Goal: Transaction & Acquisition: Book appointment/travel/reservation

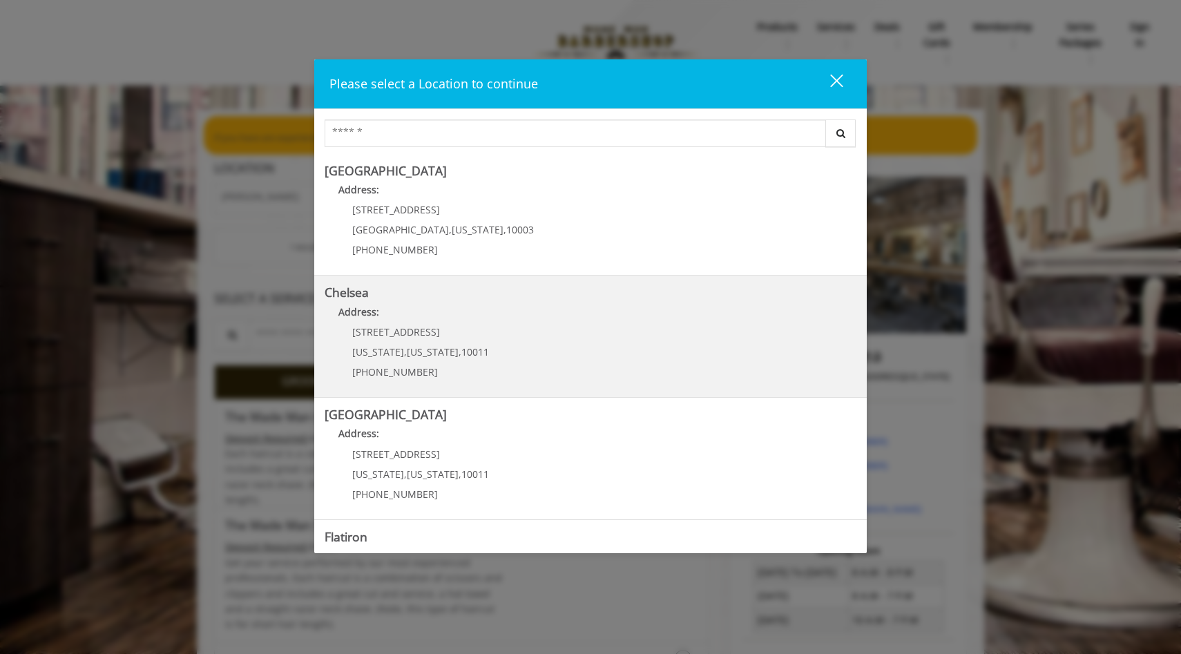
scroll to position [17, 0]
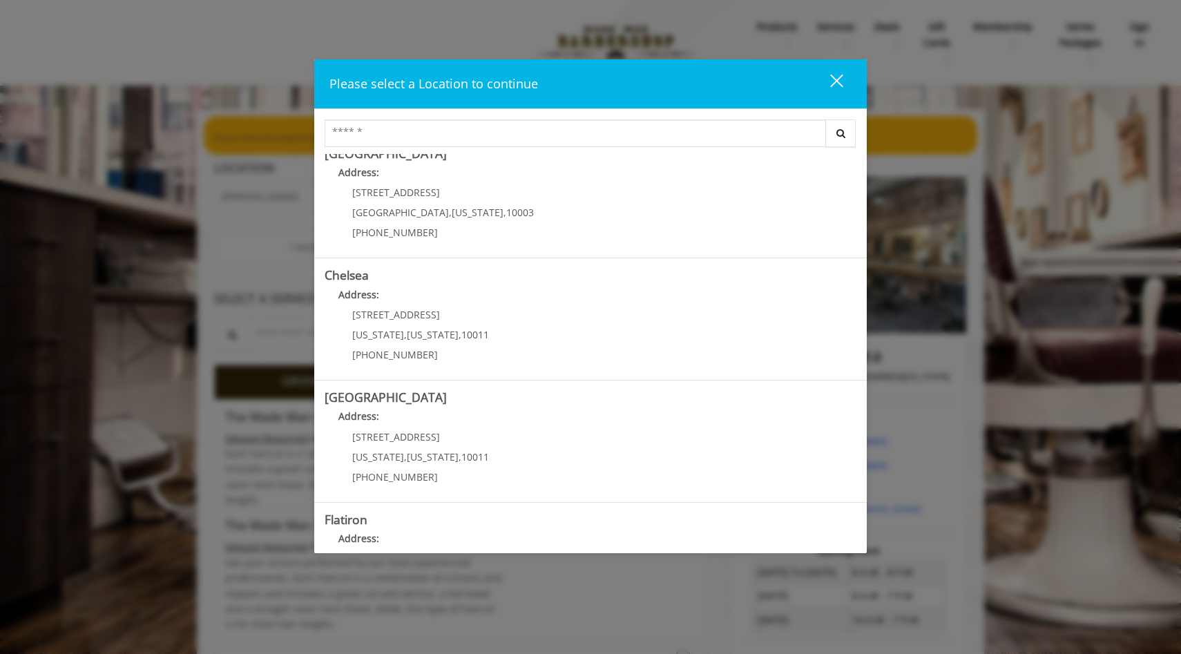
click at [235, 299] on div "Please select a Location to continue close Search Greenwich Village Address: 60…" at bounding box center [590, 327] width 1181 height 654
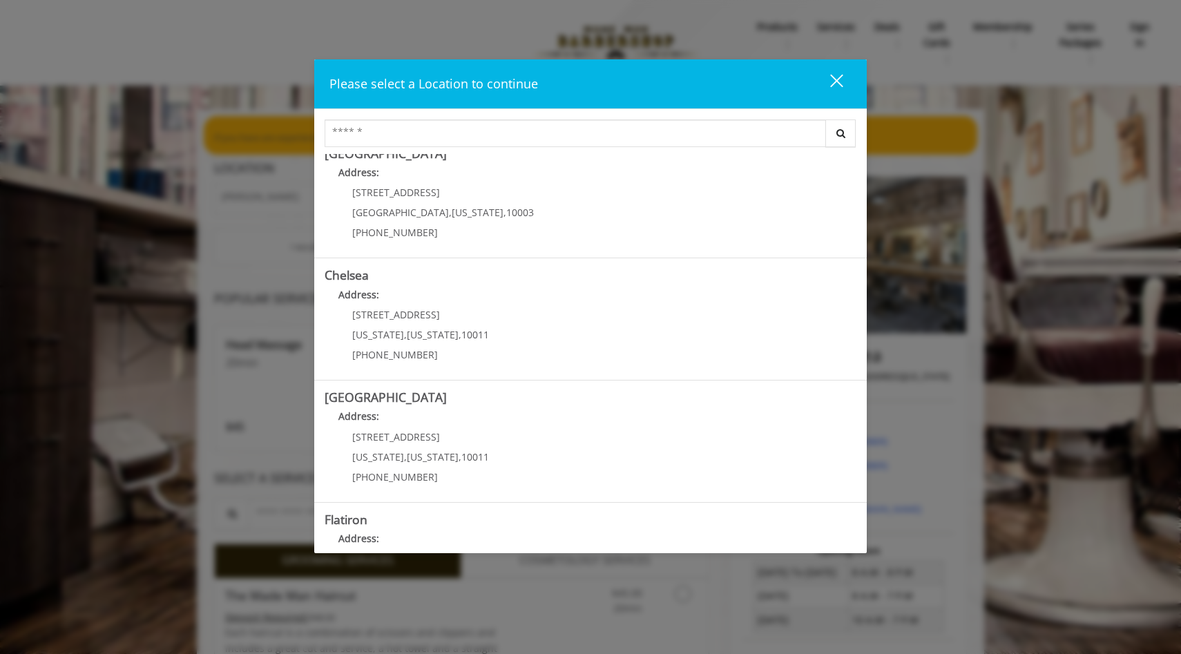
click at [831, 81] on div "close" at bounding box center [829, 83] width 28 height 21
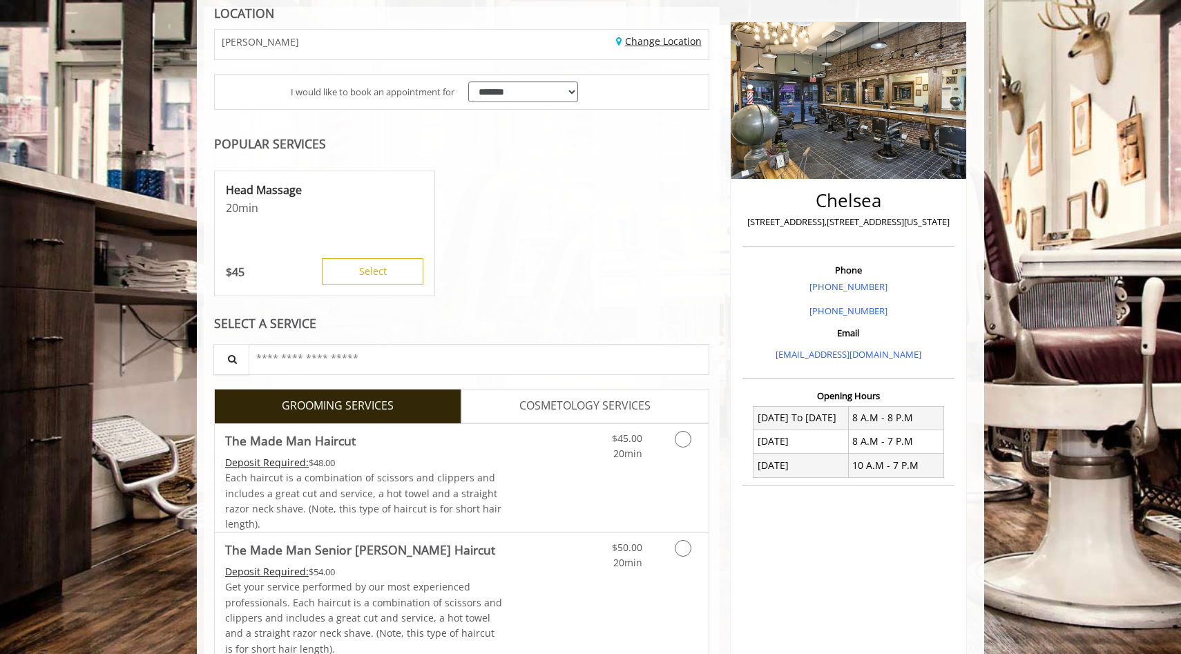
scroll to position [0, 0]
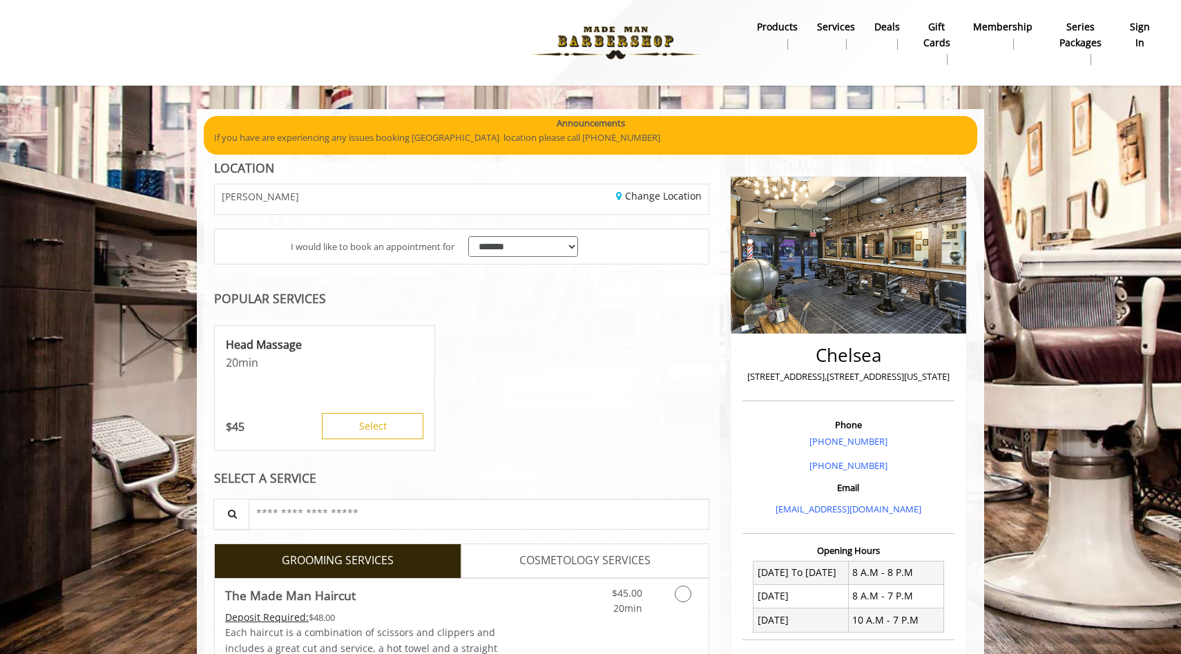
click at [1137, 26] on b "sign in" at bounding box center [1140, 34] width 23 height 31
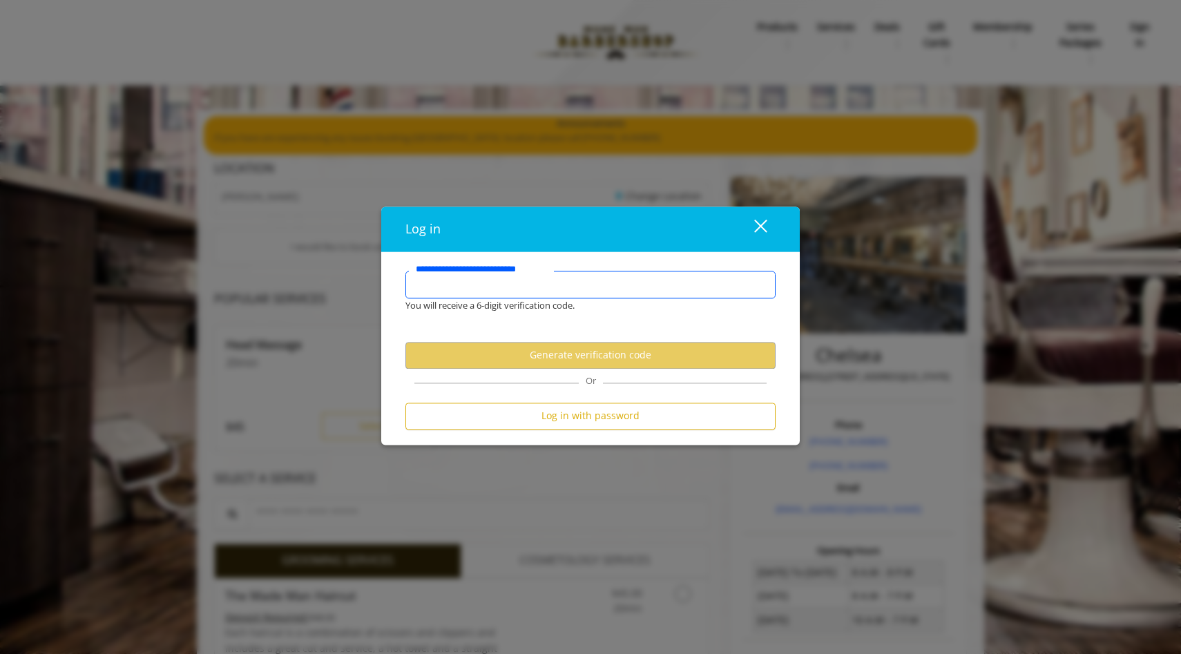
click at [521, 284] on input "**********" at bounding box center [591, 285] width 370 height 28
click at [754, 221] on div "close" at bounding box center [753, 229] width 28 height 21
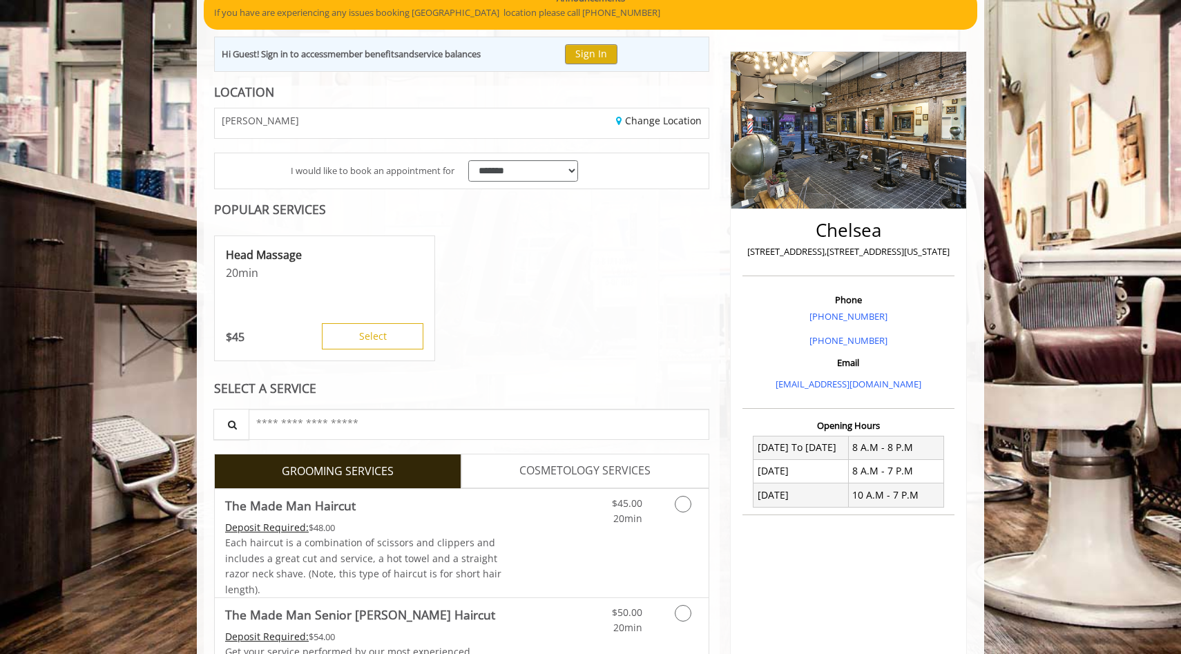
scroll to position [132, 0]
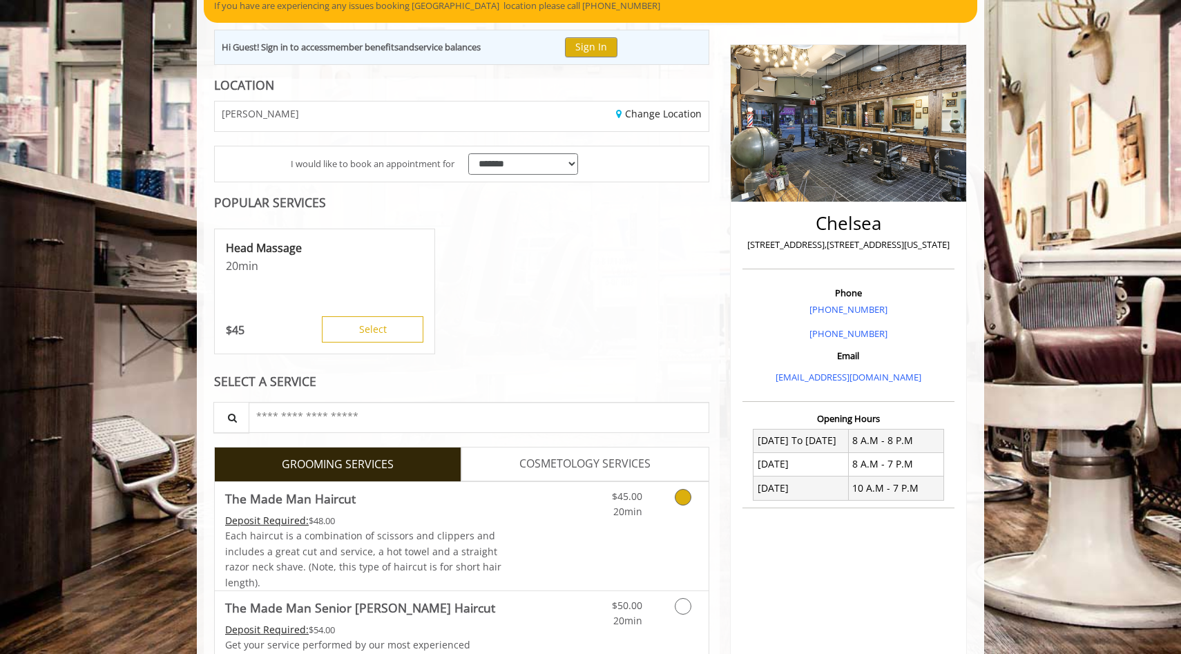
click at [663, 497] on div "Grooming services" at bounding box center [681, 501] width 56 height 38
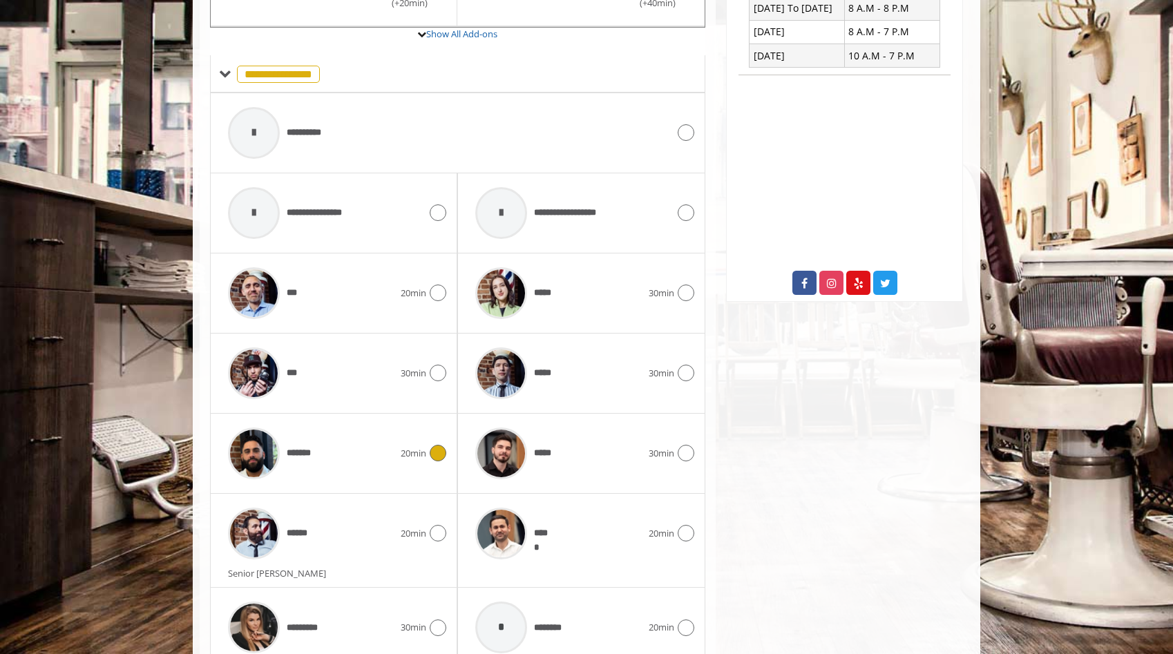
scroll to position [627, 0]
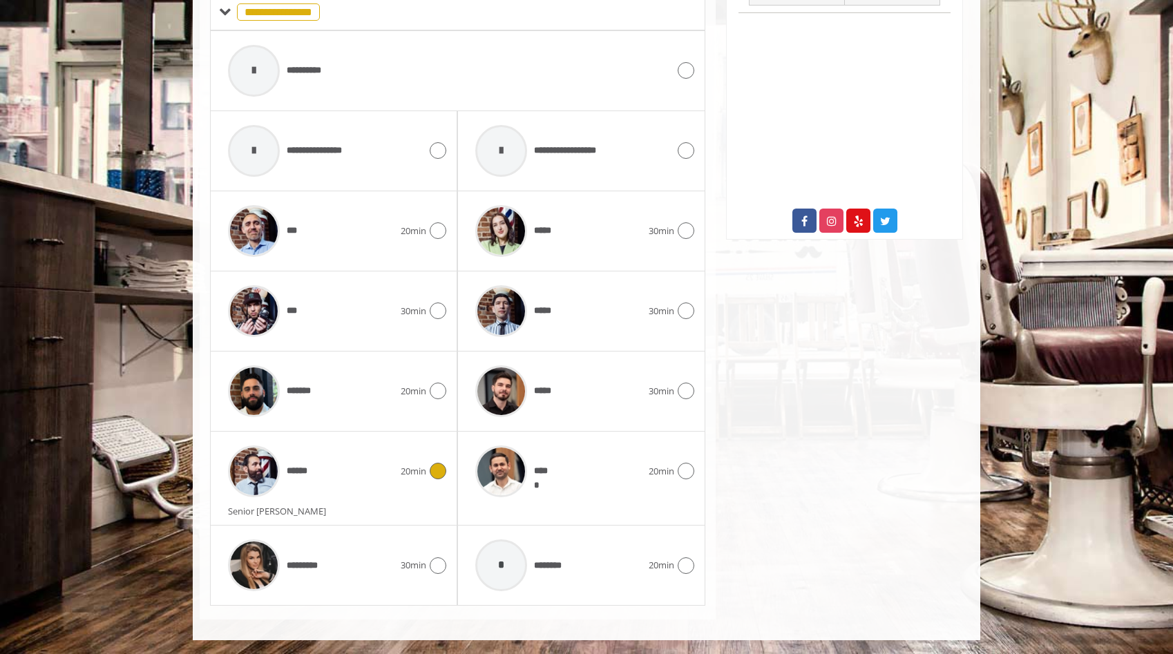
click at [435, 473] on icon at bounding box center [438, 471] width 17 height 17
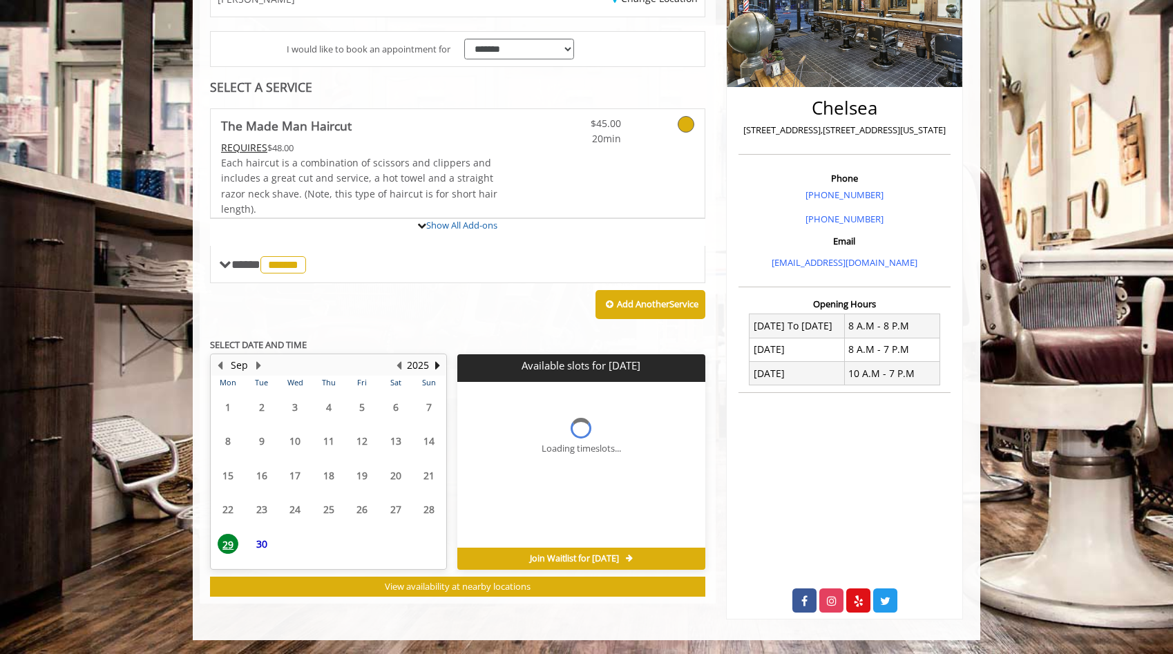
scroll to position [366, 0]
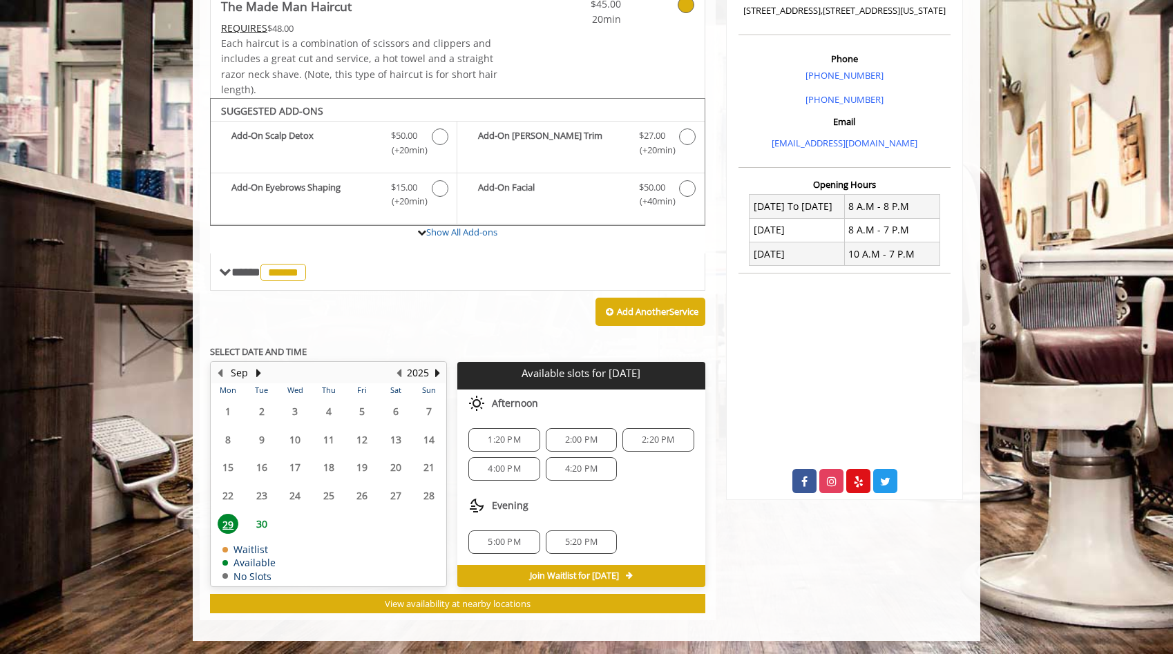
click at [649, 445] on div "2:20 PM" at bounding box center [657, 439] width 71 height 23
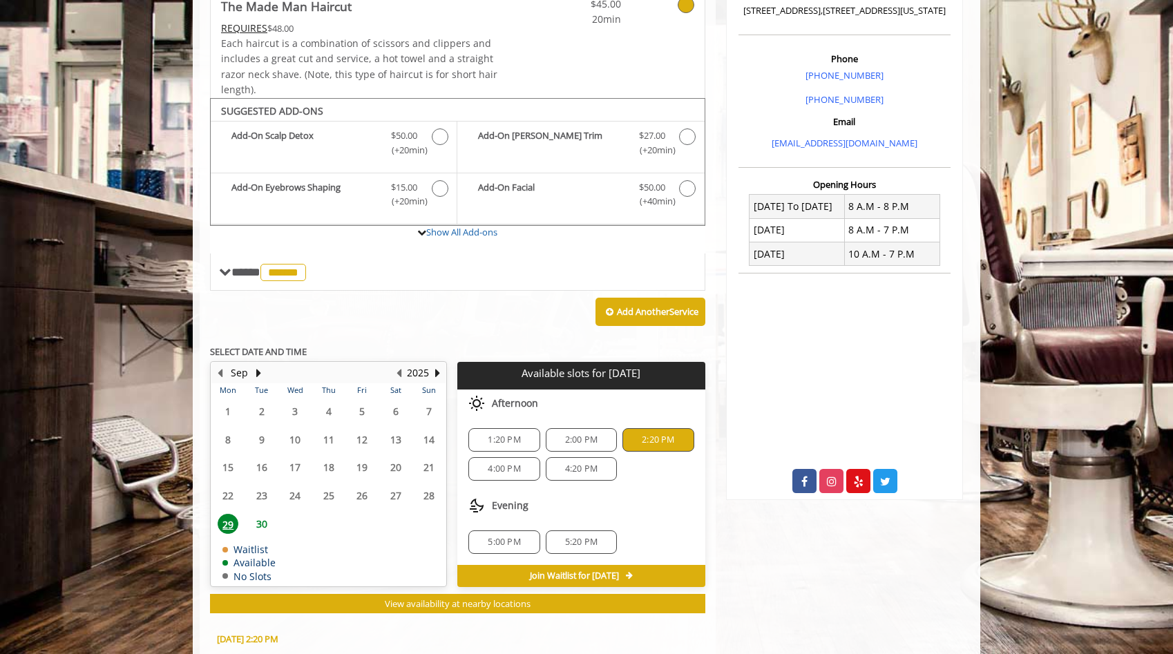
scroll to position [616, 0]
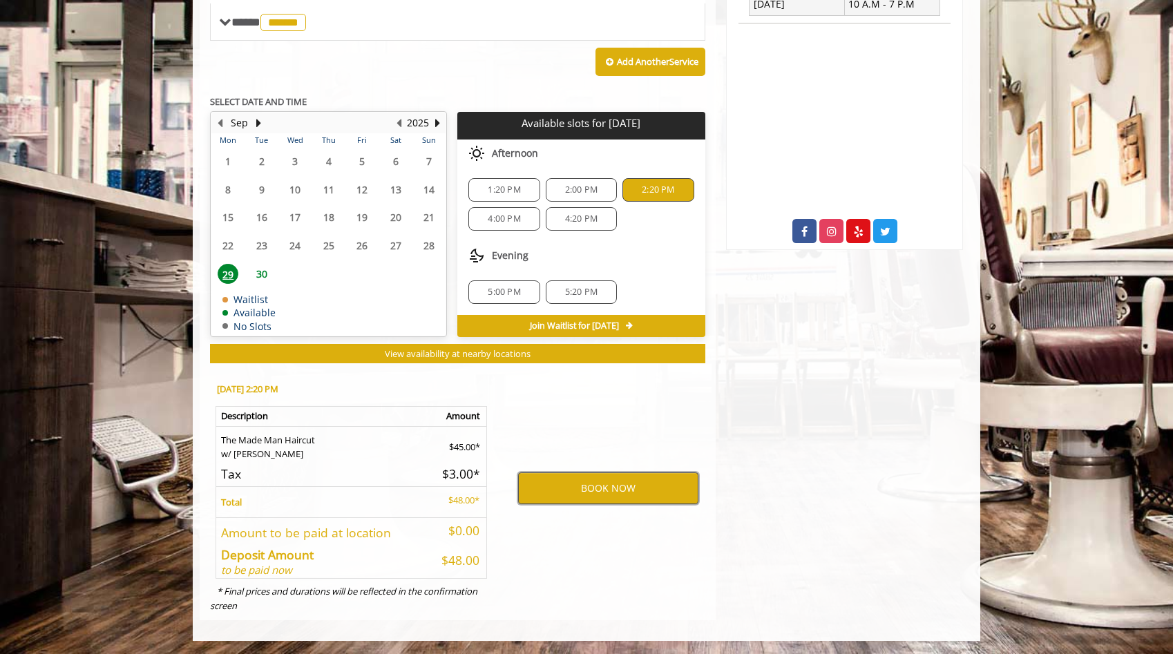
click at [609, 502] on button "BOOK NOW" at bounding box center [608, 489] width 180 height 32
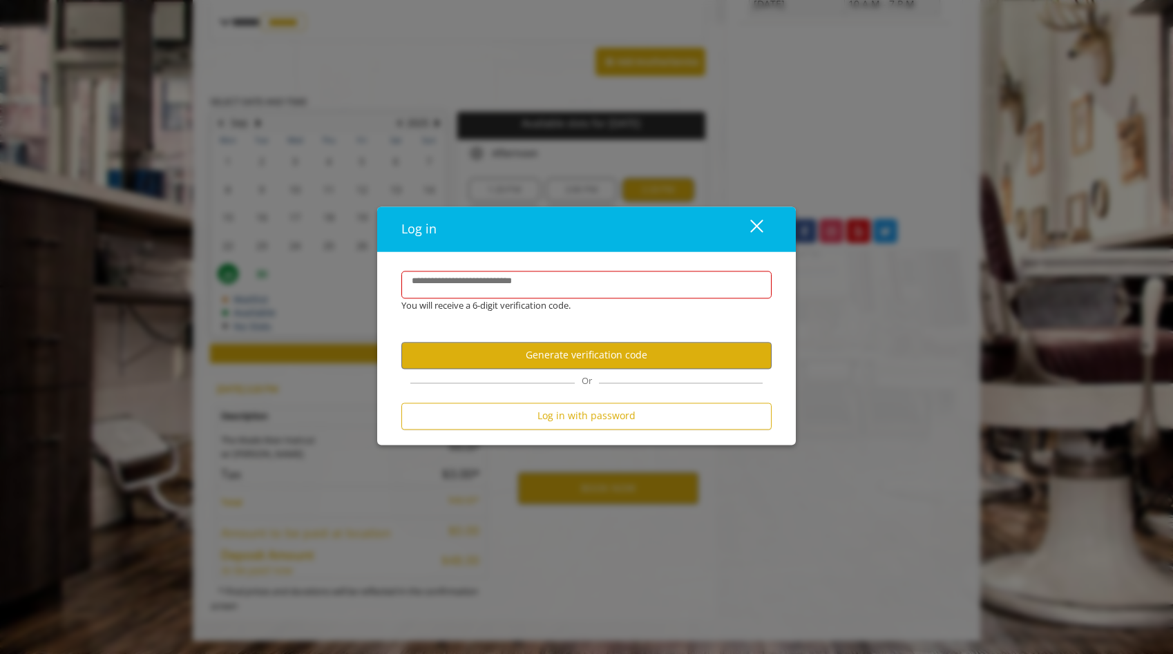
click at [760, 231] on div "close" at bounding box center [748, 229] width 28 height 21
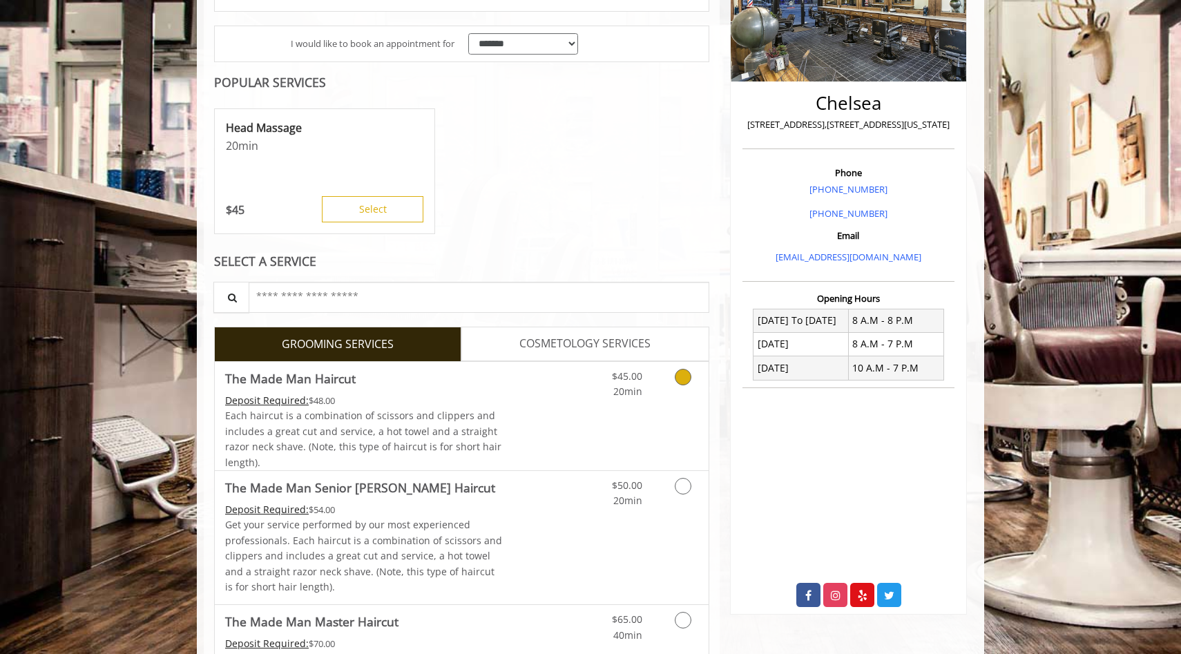
scroll to position [317, 0]
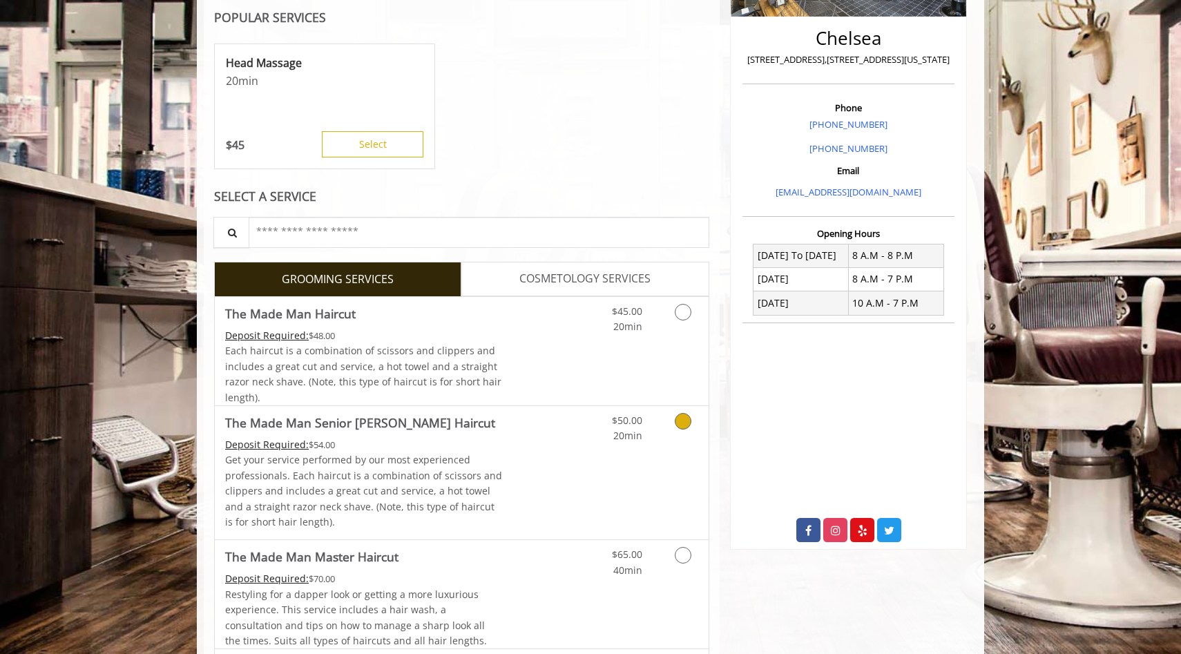
click at [675, 423] on icon "Grooming services" at bounding box center [683, 421] width 17 height 17
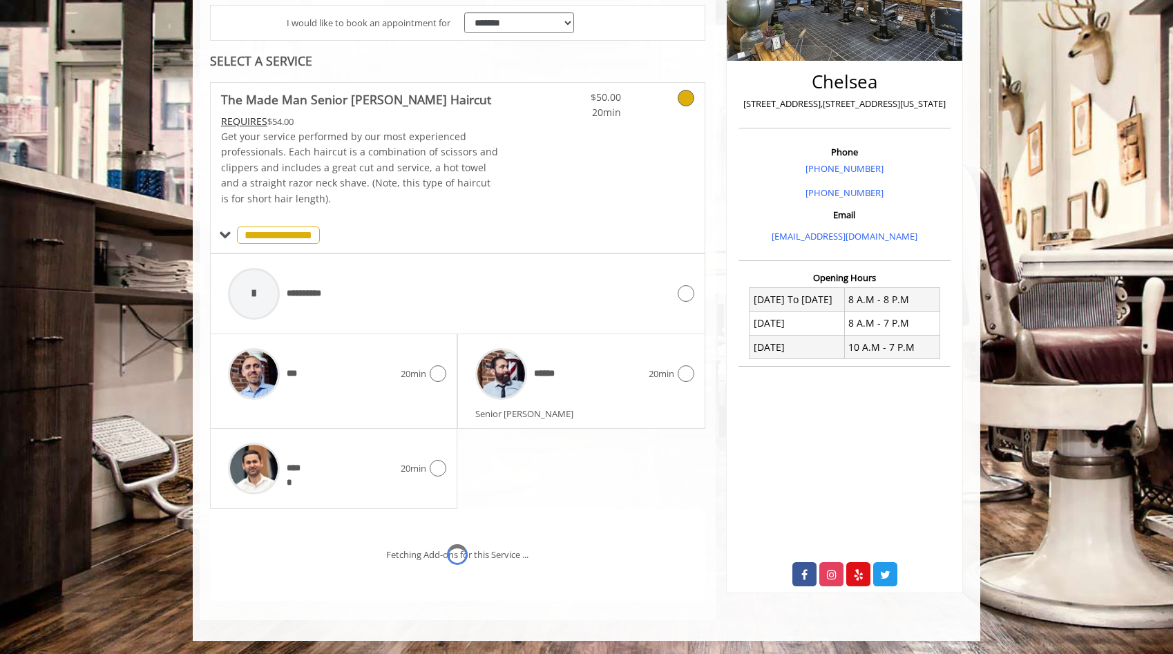
scroll to position [331, 0]
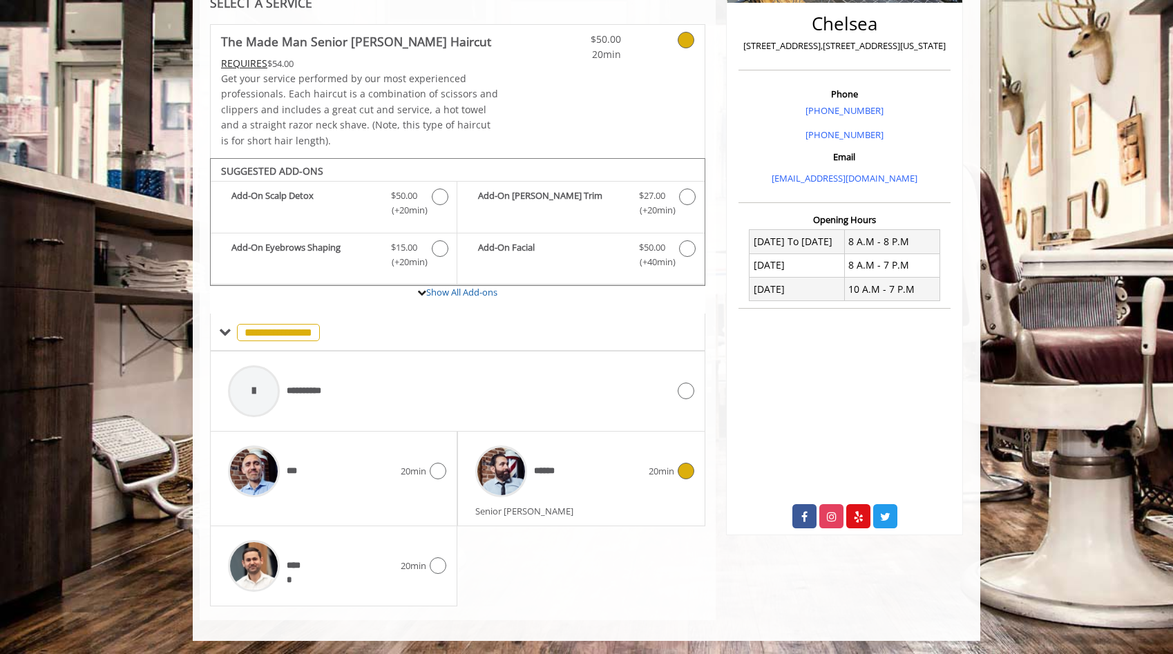
click at [670, 470] on span "20min" at bounding box center [662, 471] width 26 height 15
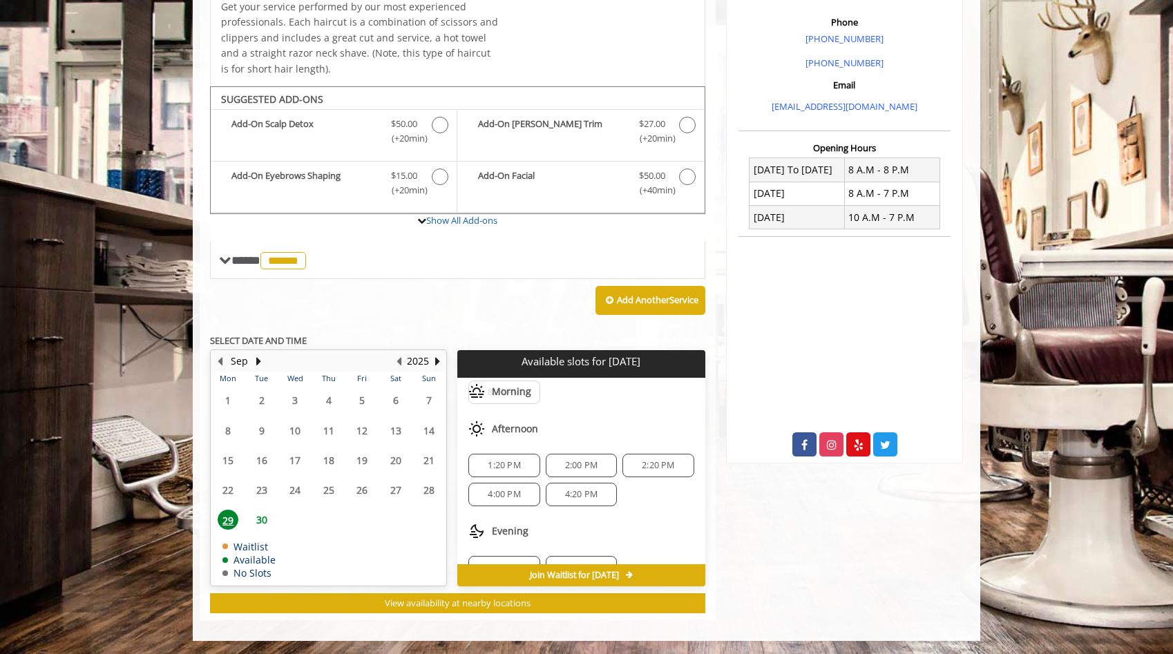
scroll to position [34, 0]
click at [634, 468] on span "2:20 PM" at bounding box center [658, 467] width 59 height 11
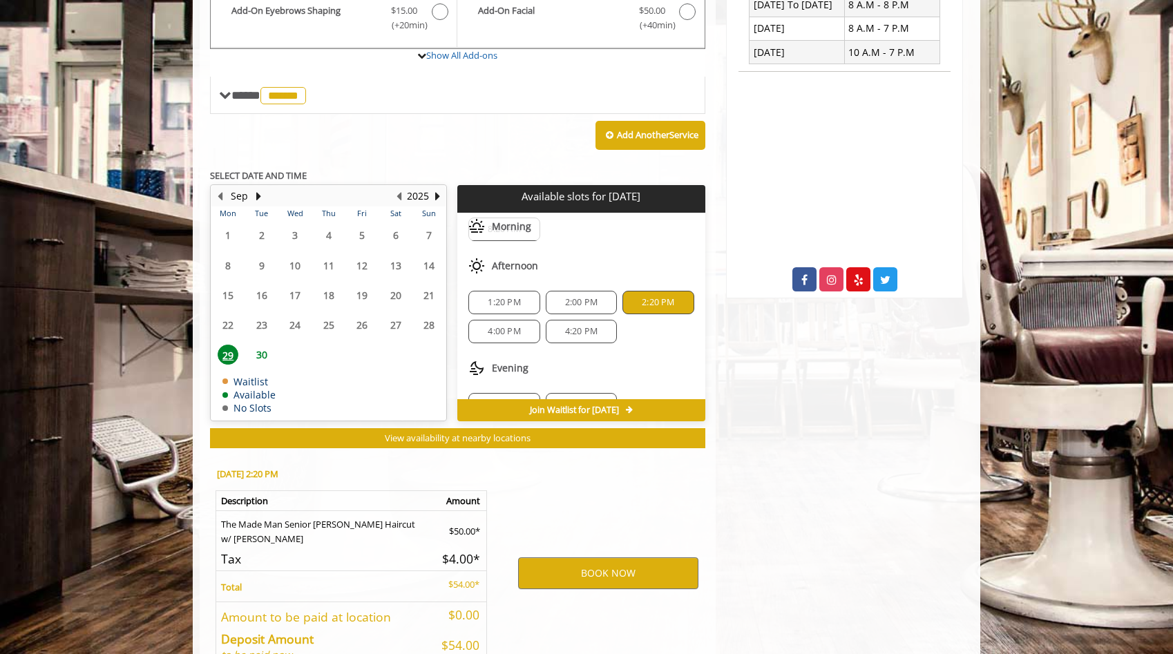
scroll to position [652, 0]
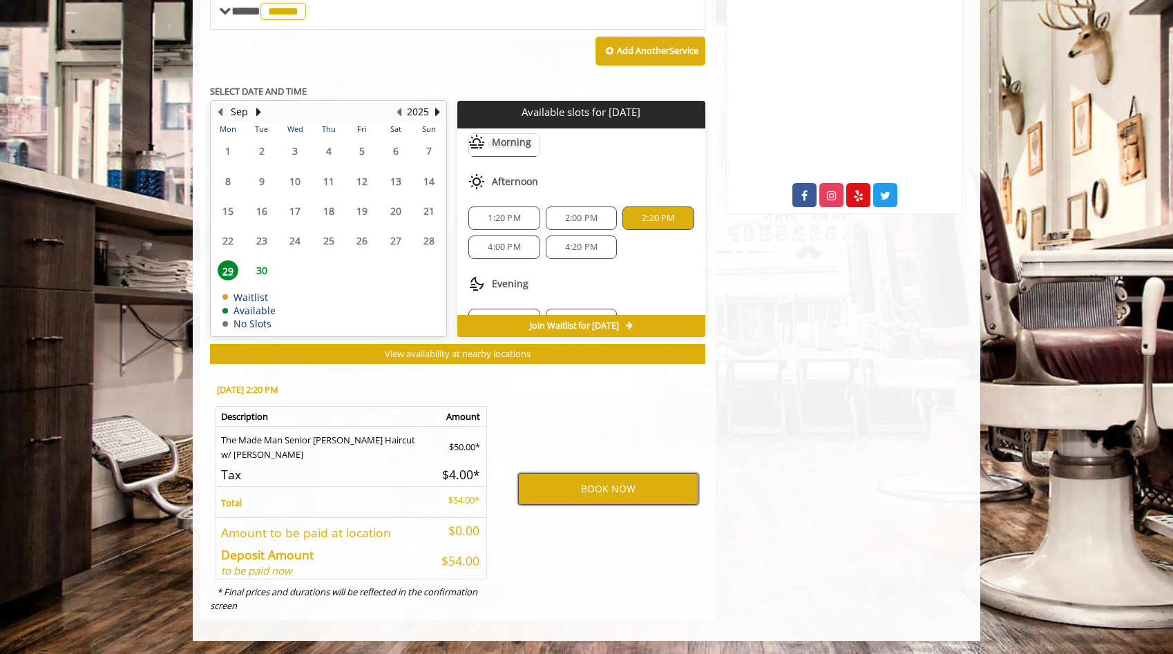
click at [625, 484] on button "BOOK NOW" at bounding box center [608, 489] width 180 height 32
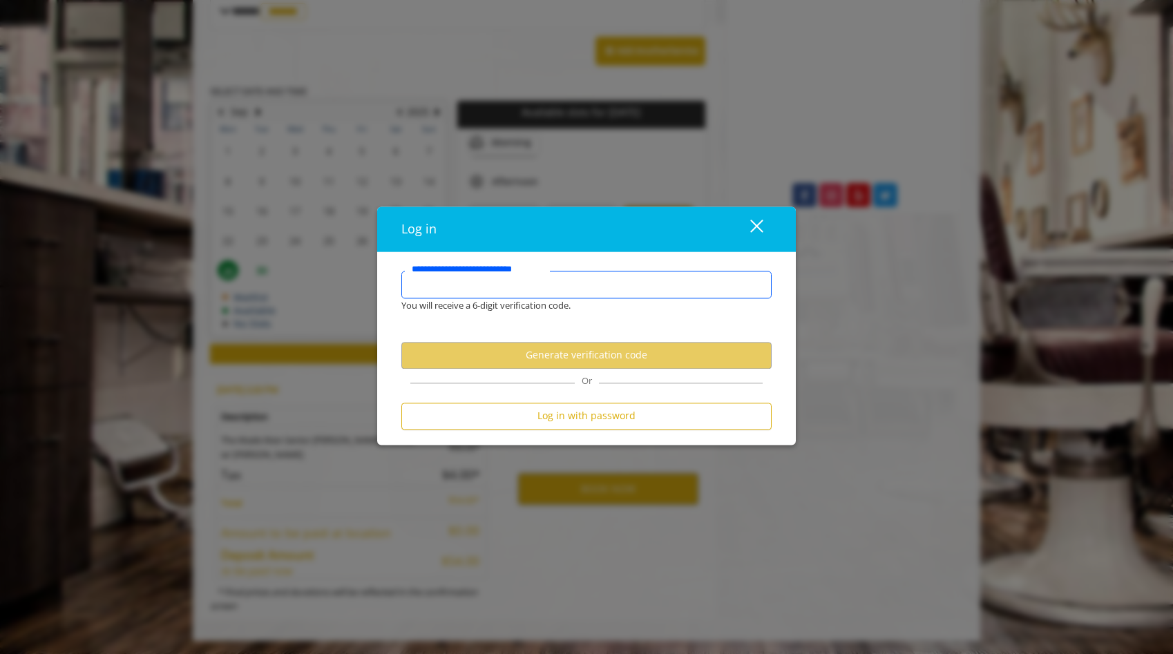
click at [473, 284] on input "**********" at bounding box center [586, 285] width 370 height 28
click at [537, 272] on form "**********" at bounding box center [586, 285] width 370 height 28
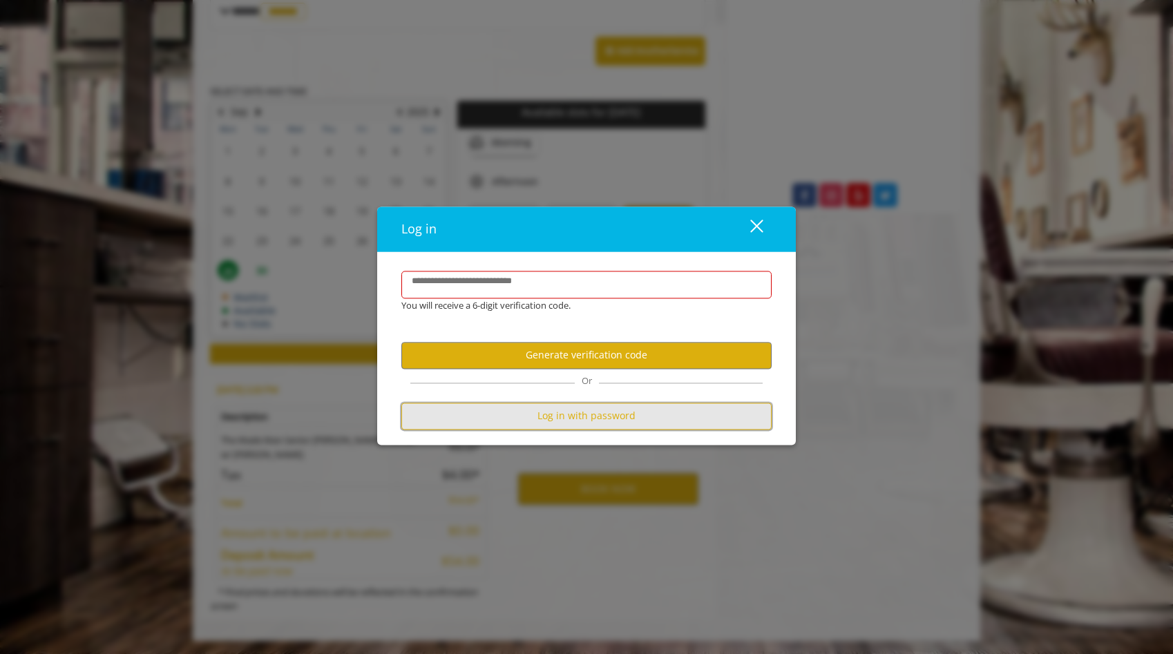
click at [541, 416] on button "Log in with password" at bounding box center [586, 416] width 370 height 27
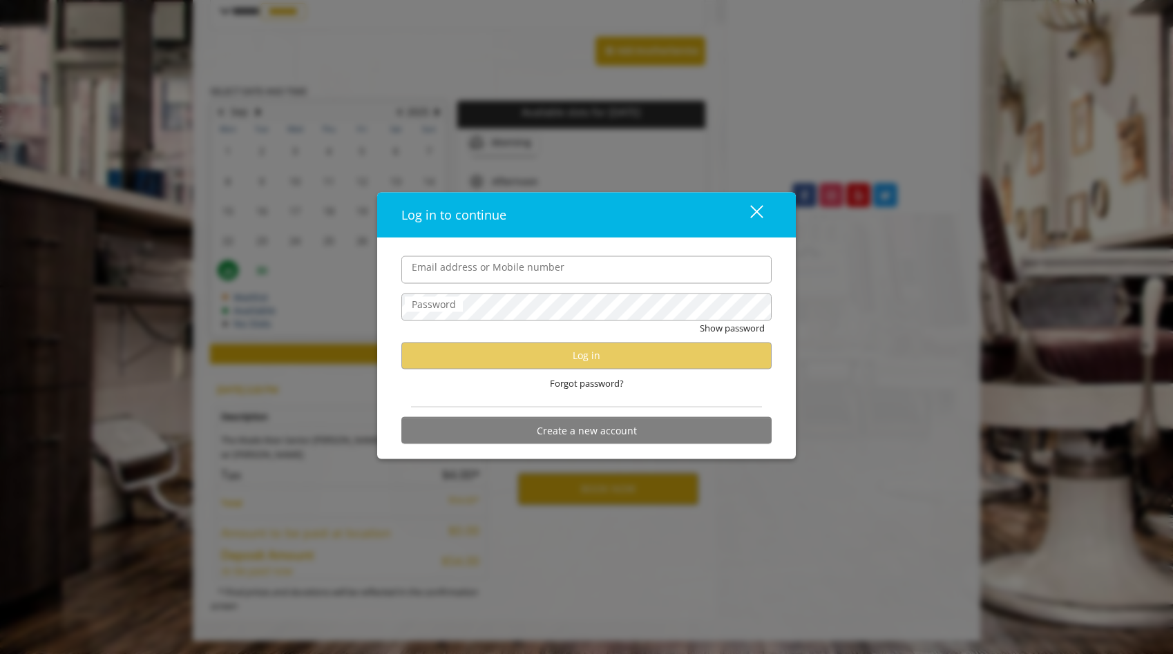
type input "**********"
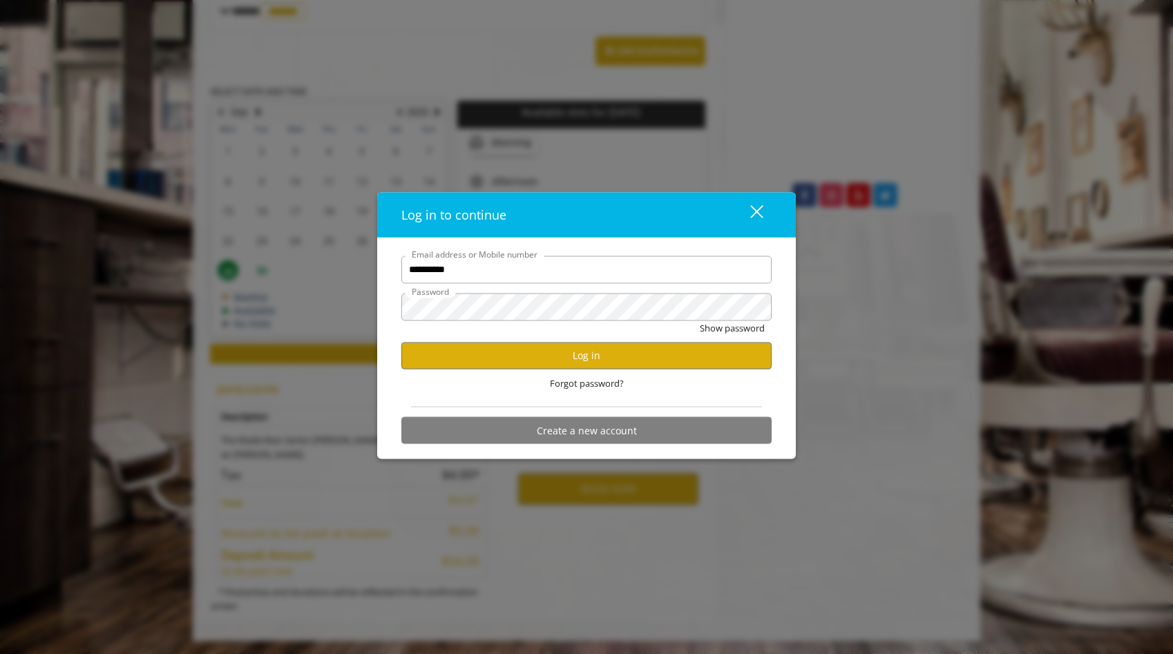
scroll to position [0, 0]
click at [518, 365] on button "Log in" at bounding box center [586, 355] width 370 height 27
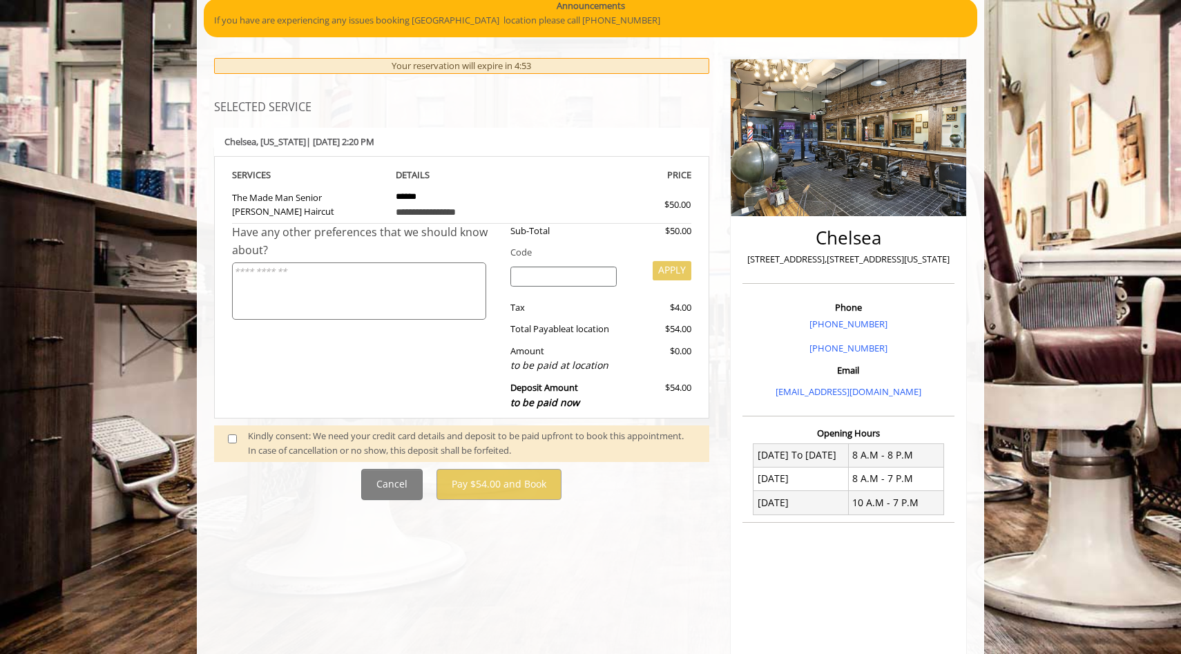
scroll to position [123, 0]
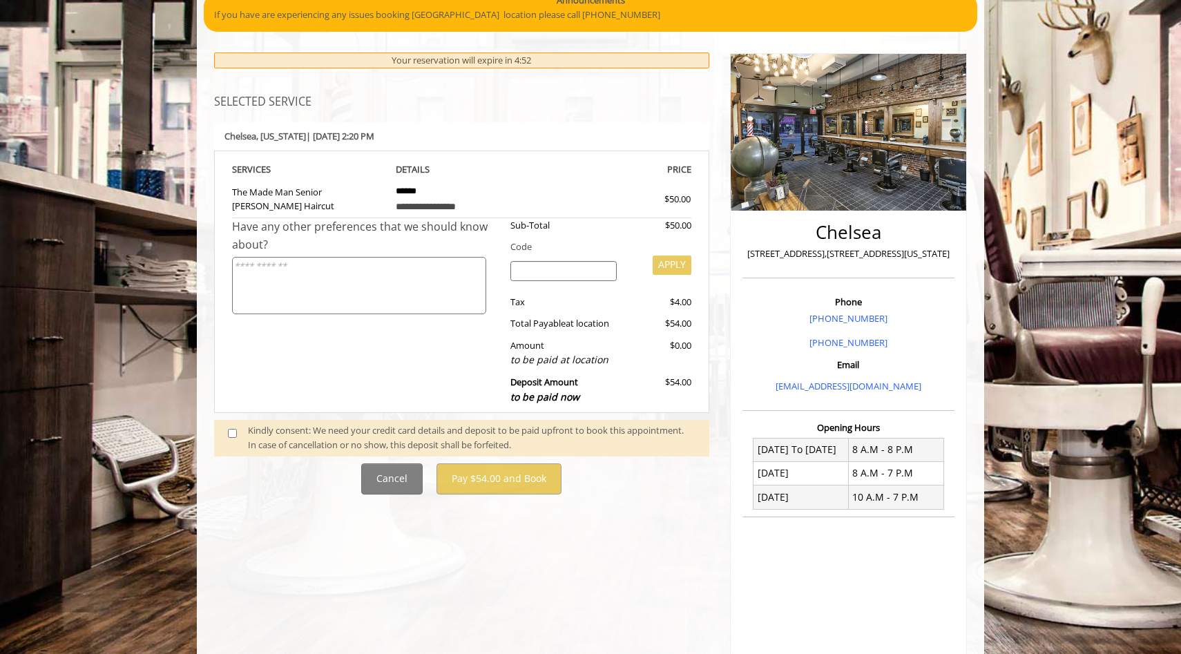
click at [238, 439] on span at bounding box center [238, 437] width 41 height 29
click at [222, 428] on span at bounding box center [238, 437] width 41 height 29
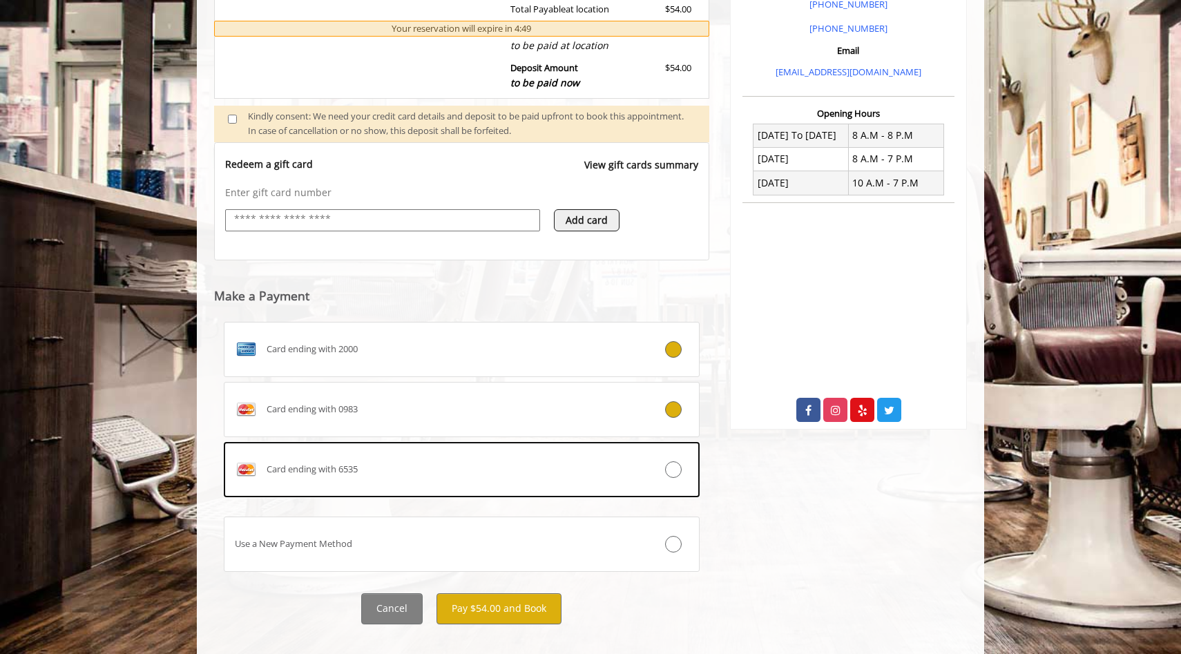
scroll to position [456, 0]
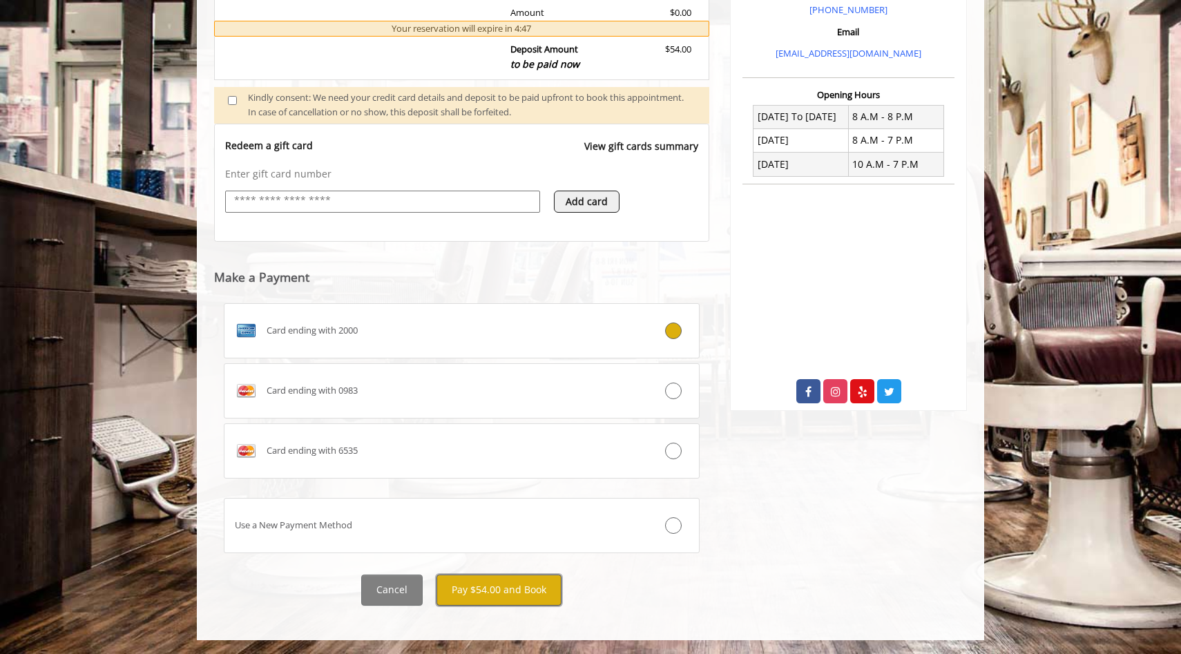
click at [499, 598] on button "Pay $54.00 and Book" at bounding box center [499, 590] width 125 height 31
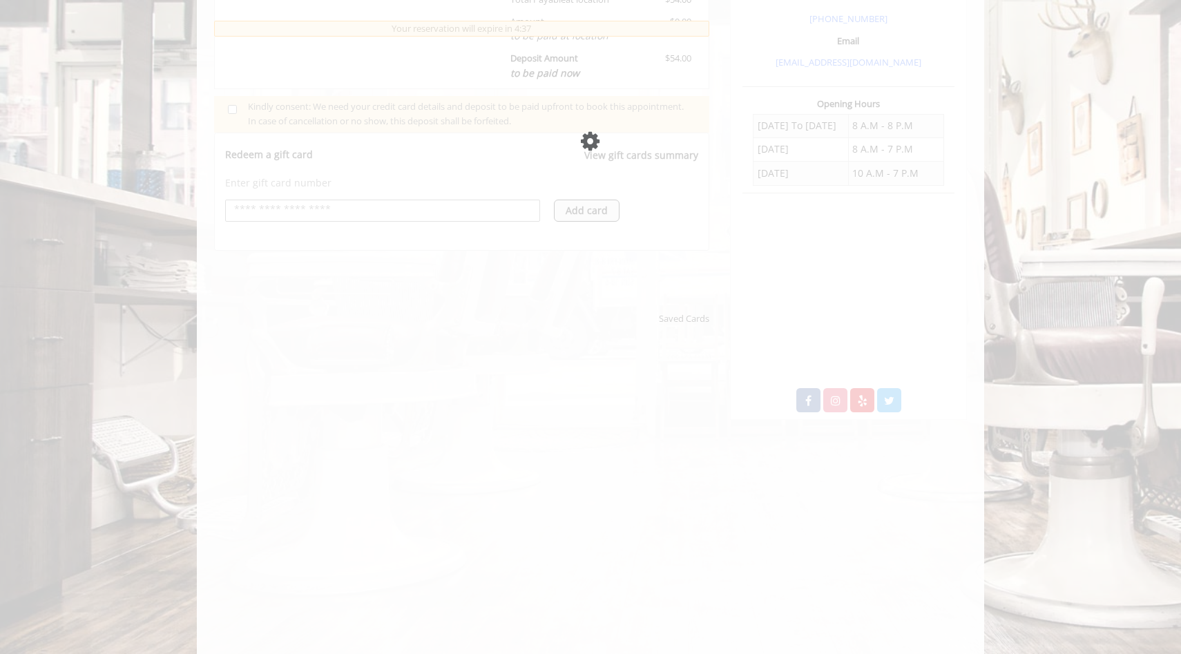
scroll to position [448, 0]
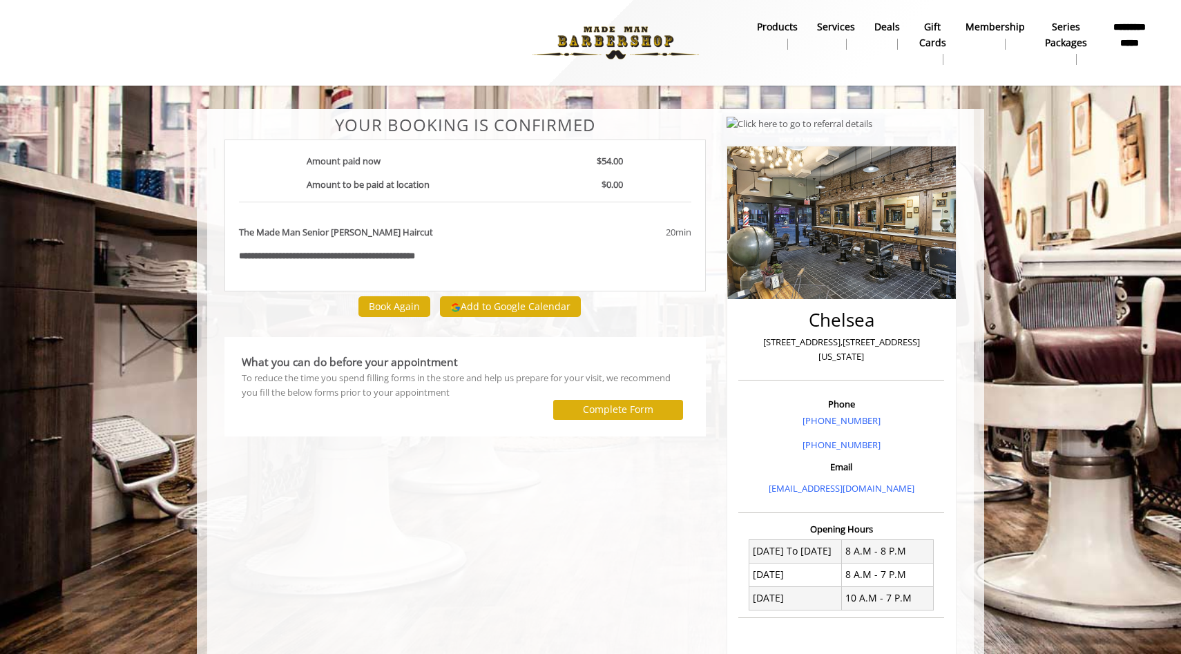
click at [1125, 38] on b "**********" at bounding box center [1129, 34] width 44 height 31
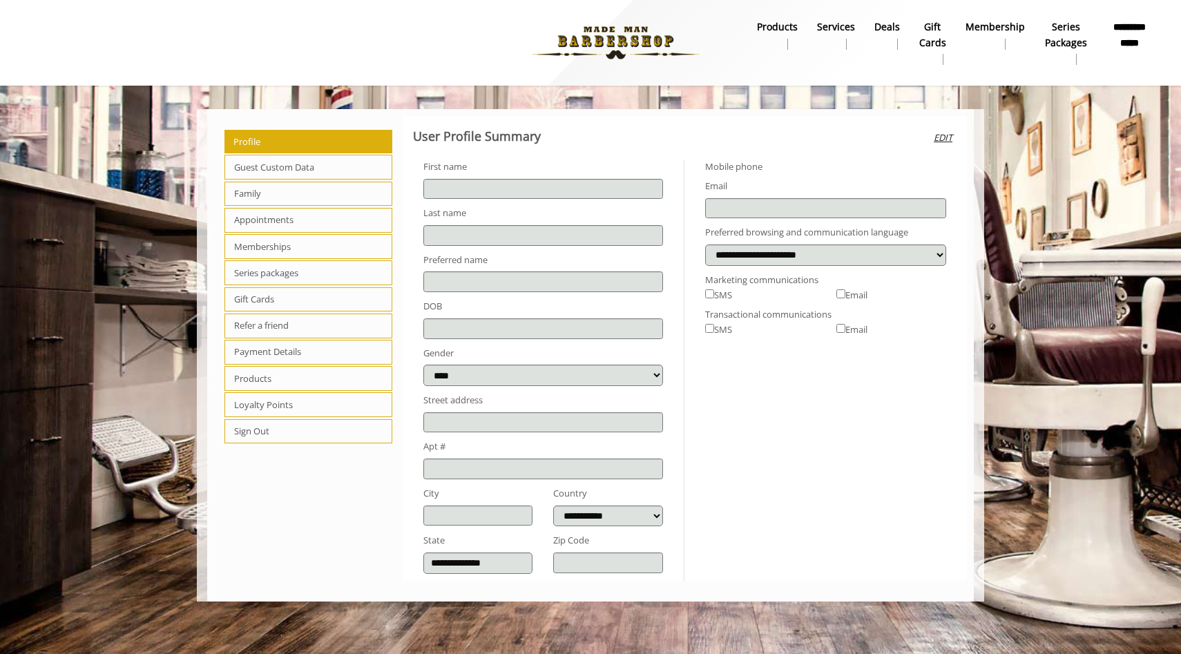
type input "*******"
select select
select select "***"
select select "**"
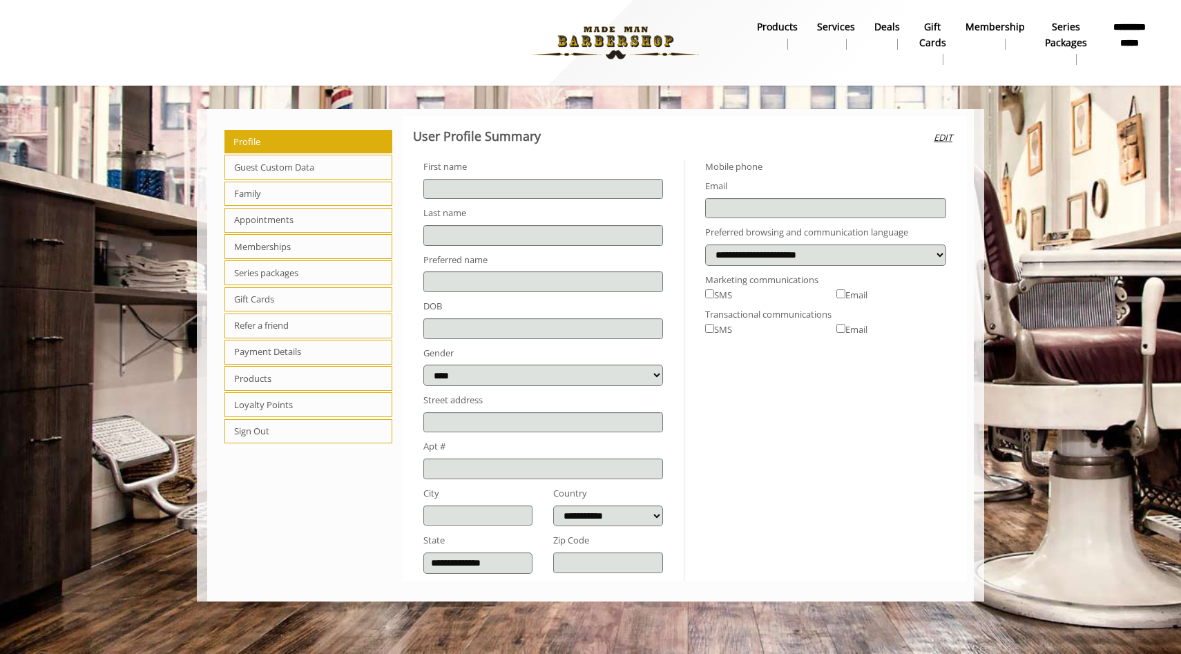
type input "**********"
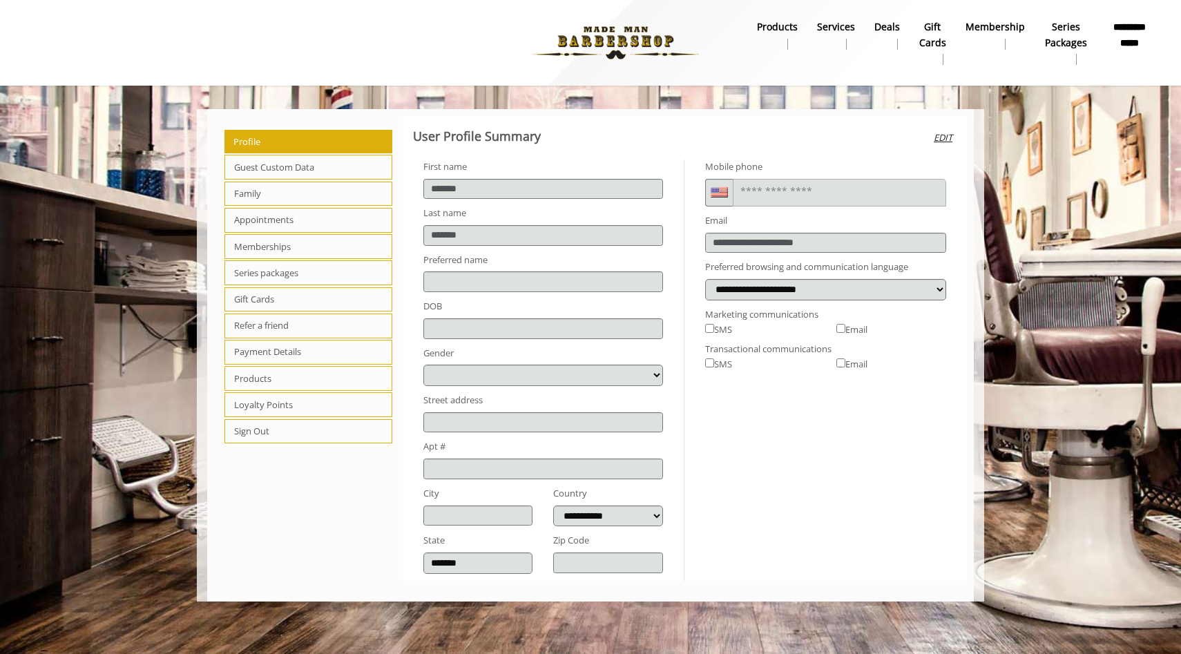
click at [260, 249] on span "Memberships" at bounding box center [309, 246] width 168 height 25
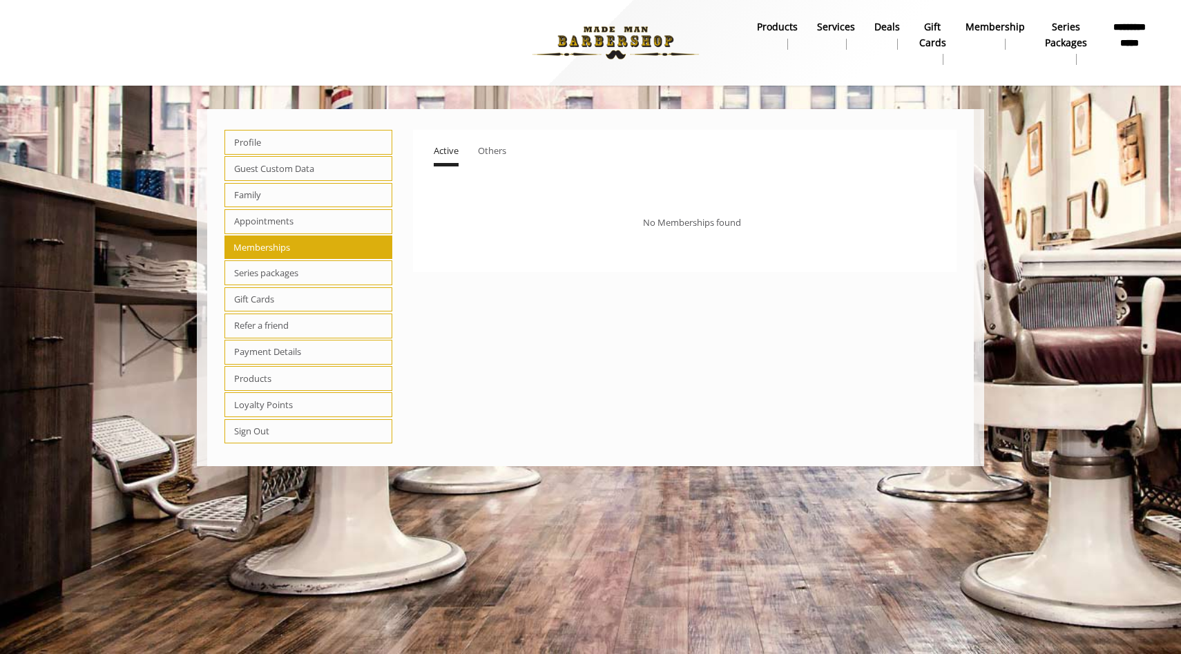
click at [487, 151] on span "Others" at bounding box center [492, 150] width 28 height 12
click at [275, 399] on span "Loyalty Points" at bounding box center [309, 404] width 168 height 25
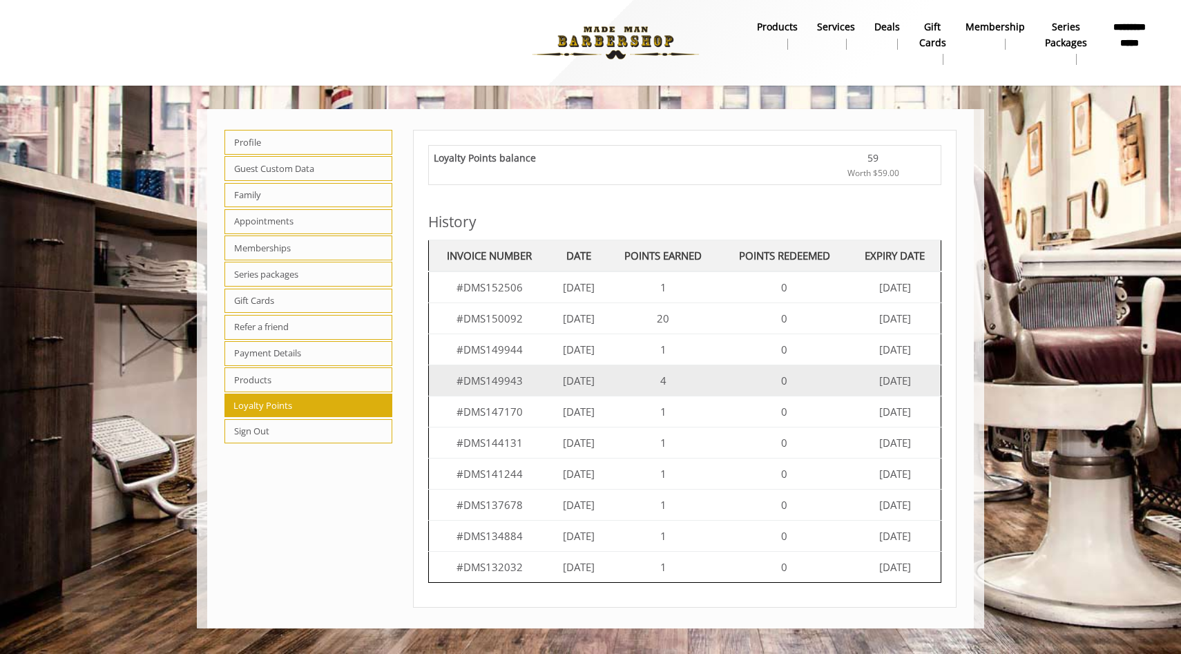
click at [713, 381] on td "4" at bounding box center [663, 380] width 113 height 31
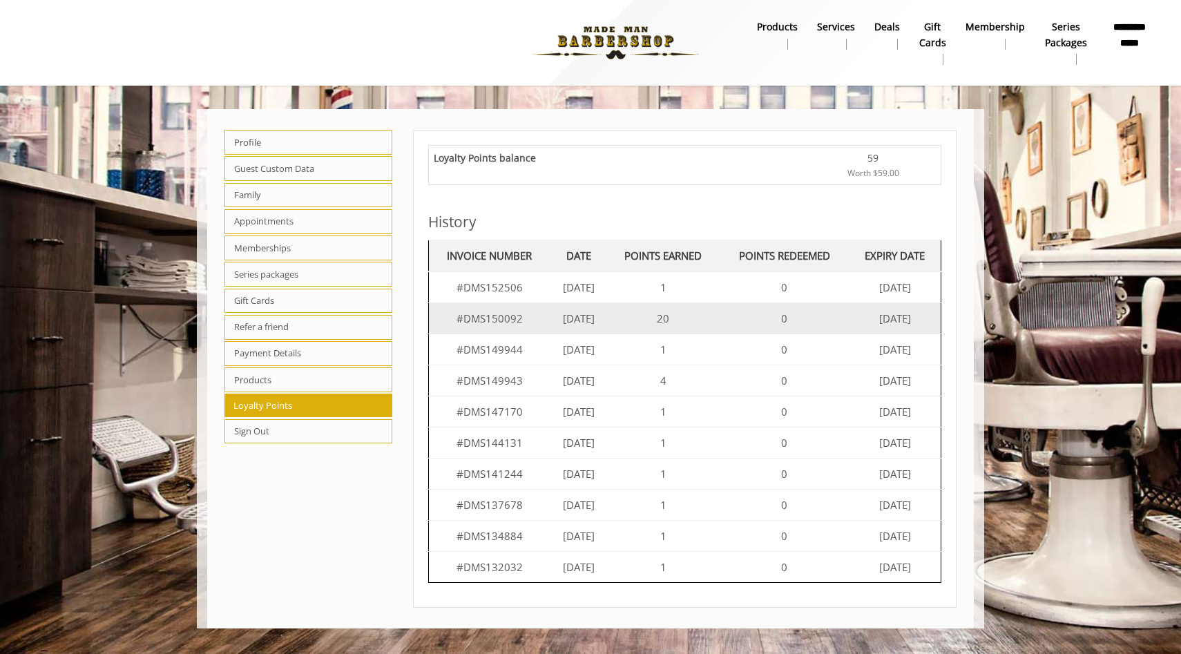
click at [634, 318] on td "20" at bounding box center [663, 318] width 113 height 31
click at [607, 318] on td "[DATE]" at bounding box center [579, 318] width 57 height 31
click at [598, 324] on td "[DATE]" at bounding box center [579, 318] width 57 height 31
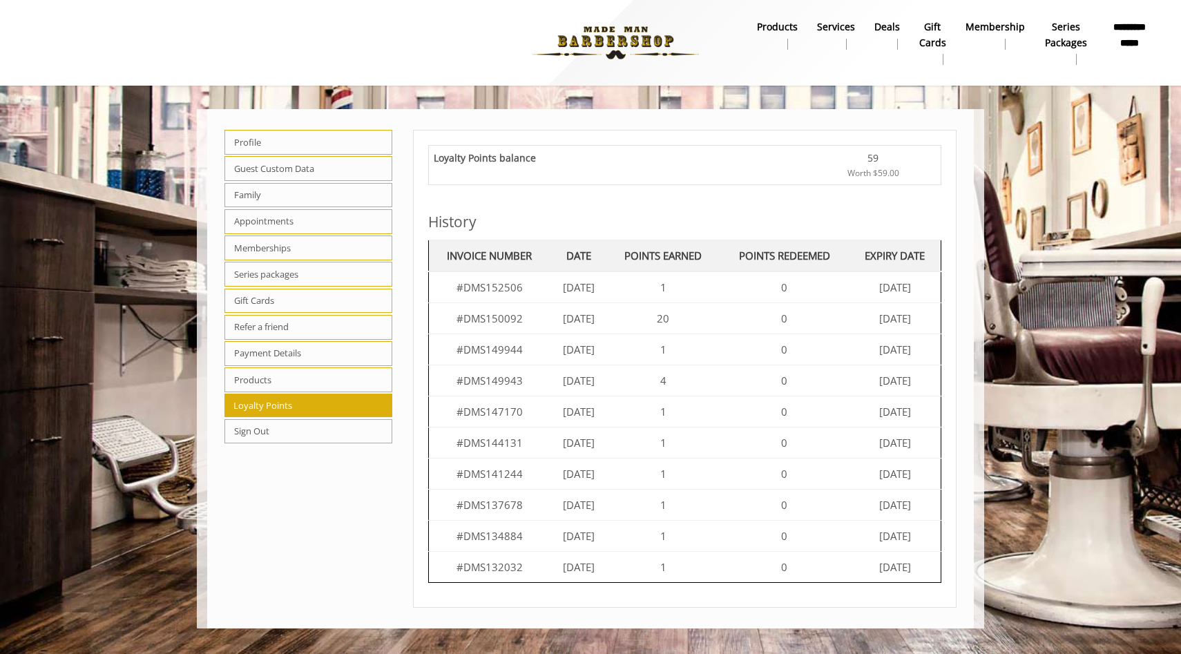
click at [299, 379] on span "Products" at bounding box center [309, 380] width 168 height 25
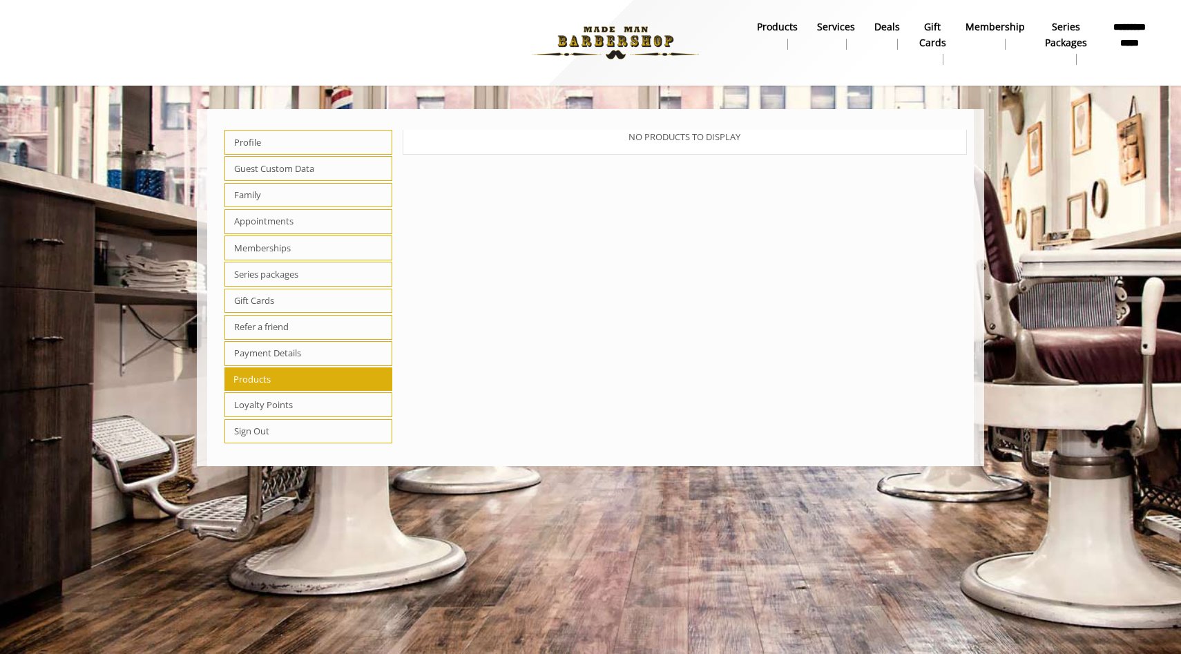
click at [279, 355] on span "Payment Details" at bounding box center [309, 353] width 168 height 25
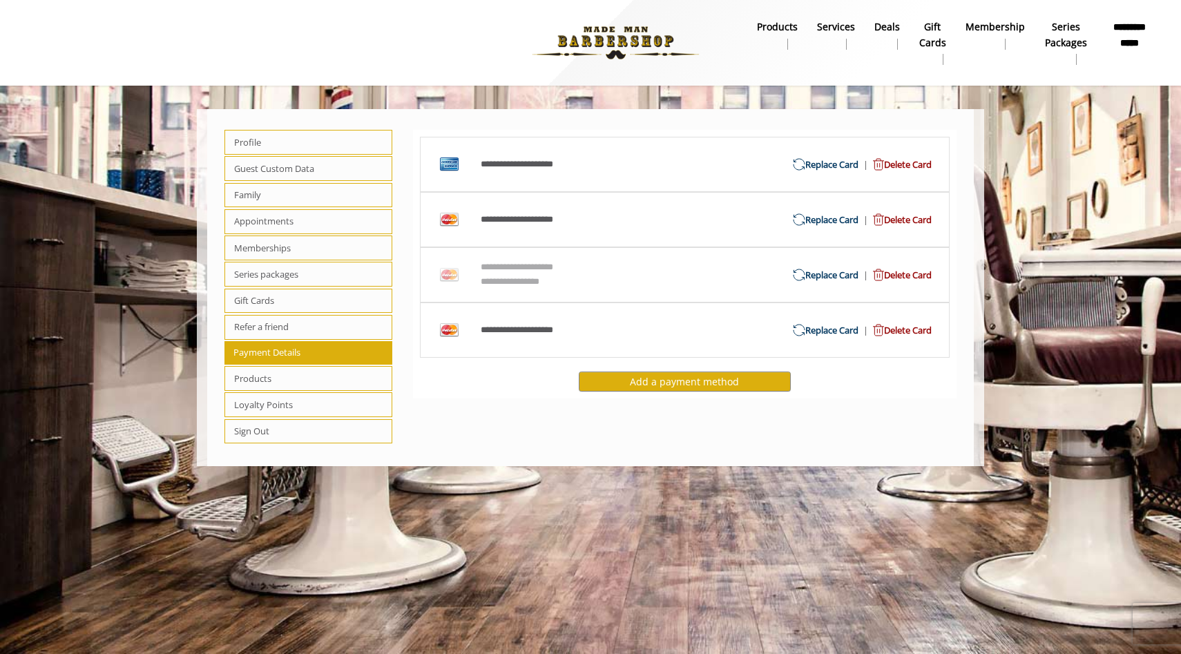
click at [914, 273] on span "Delete Card" at bounding box center [900, 275] width 64 height 15
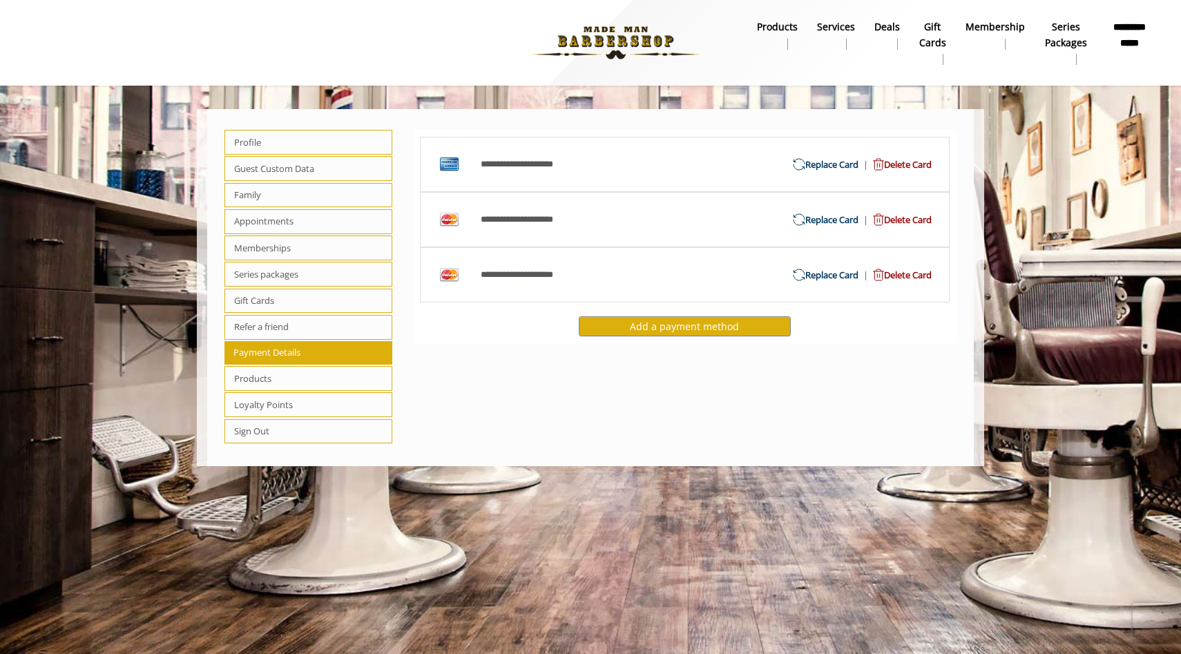
click at [271, 330] on span "Refer a friend" at bounding box center [309, 327] width 168 height 25
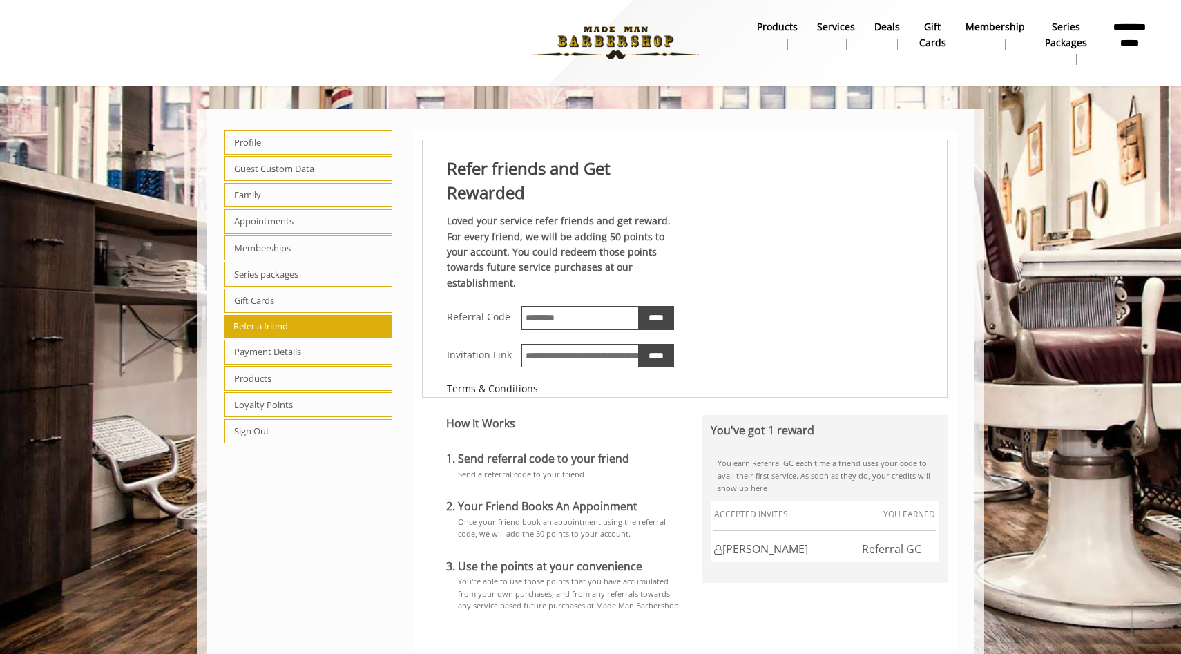
click at [265, 300] on span "Gift Cards" at bounding box center [309, 301] width 168 height 25
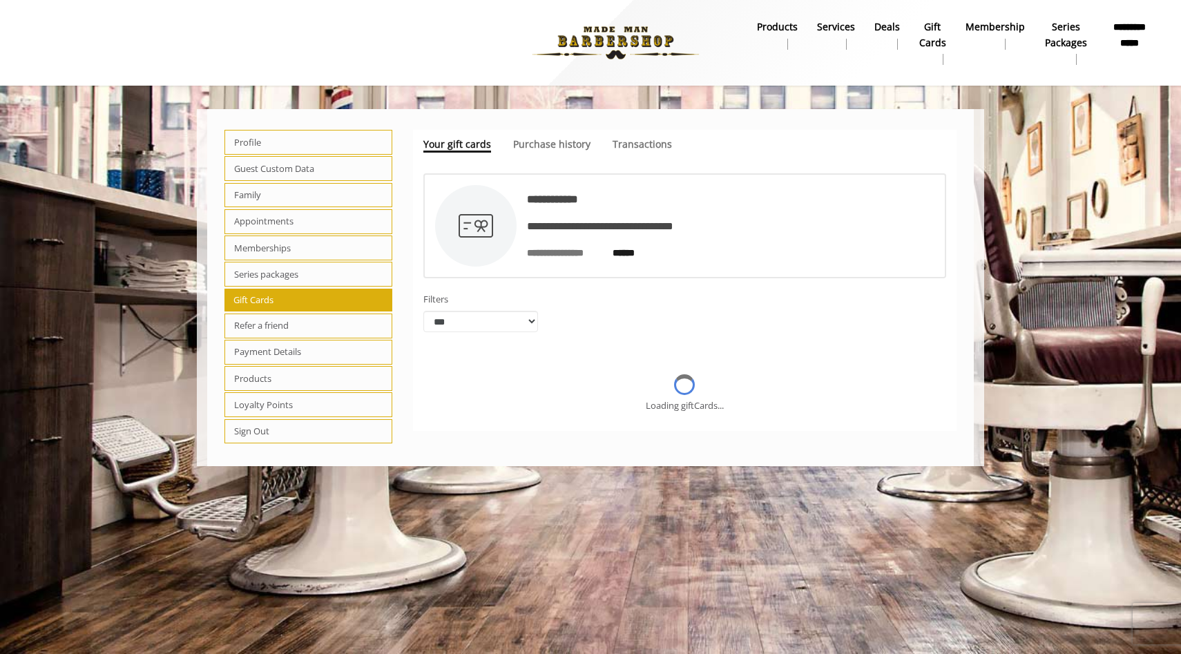
click at [256, 274] on span "Series packages" at bounding box center [309, 274] width 168 height 25
select select "*"
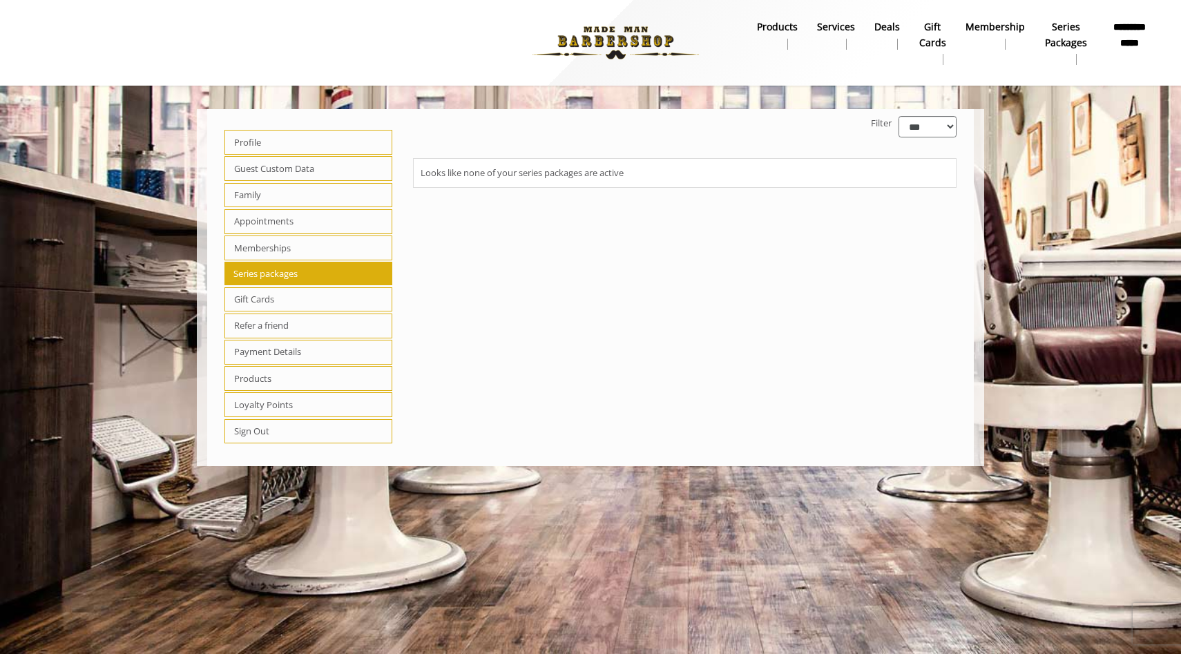
click at [266, 254] on span "Memberships" at bounding box center [309, 248] width 168 height 25
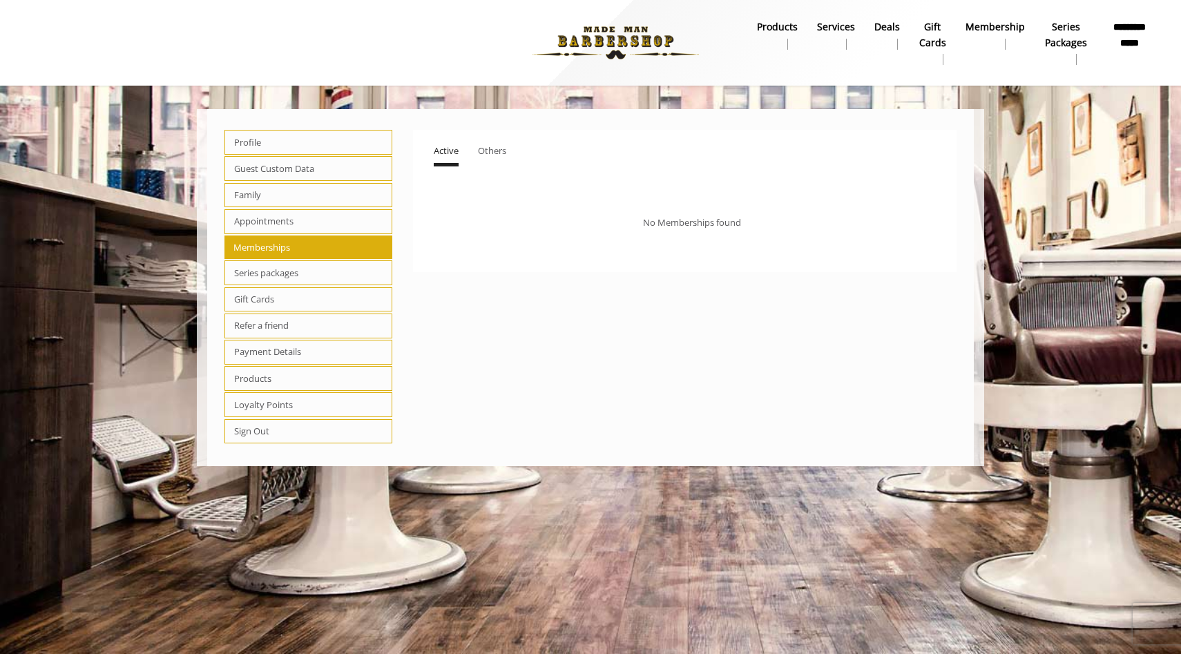
click at [257, 227] on span "Appointments" at bounding box center [309, 221] width 168 height 25
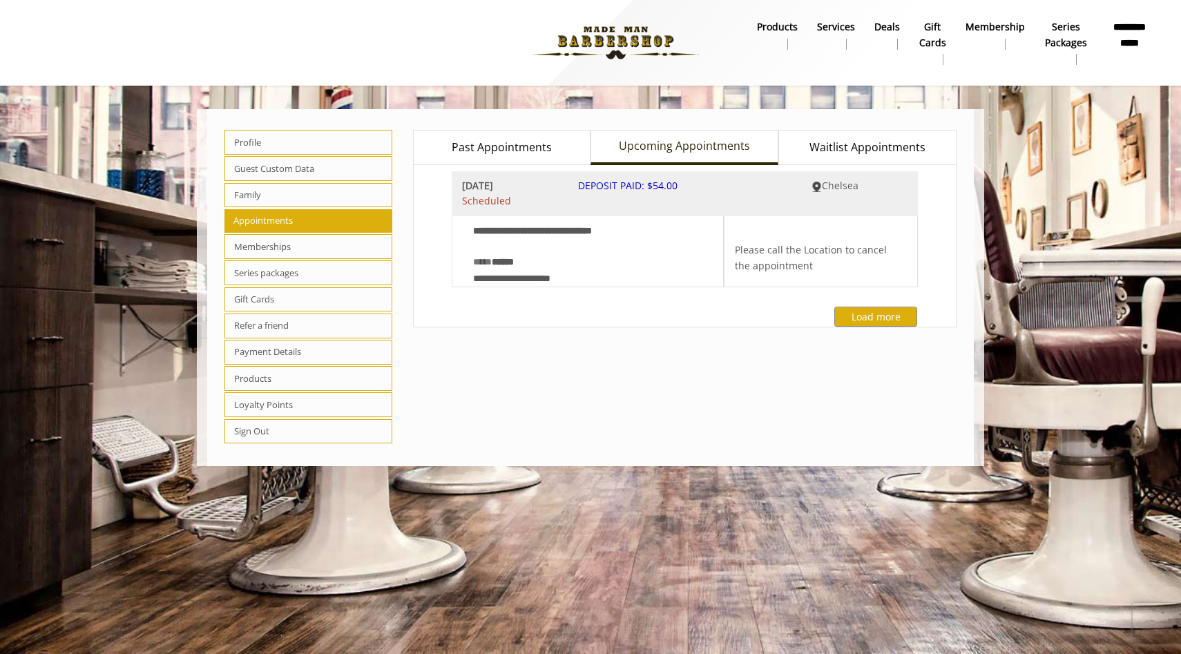
click at [279, 191] on span "Family" at bounding box center [309, 195] width 168 height 25
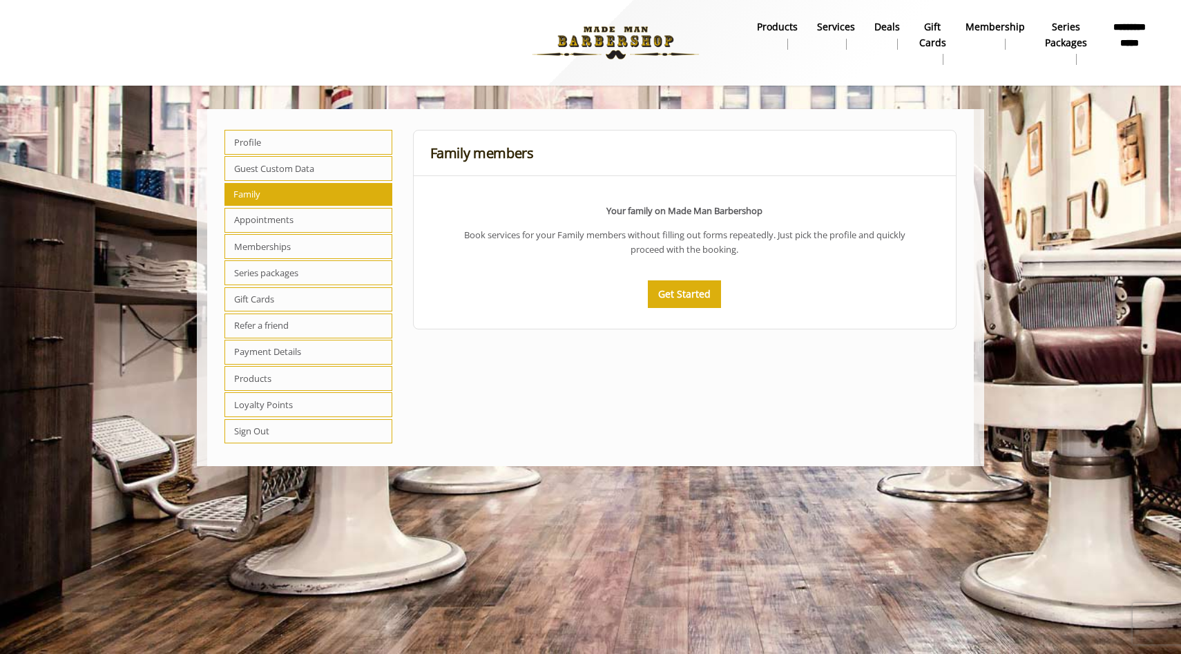
click at [278, 172] on span "Guest Custom Data" at bounding box center [309, 168] width 168 height 25
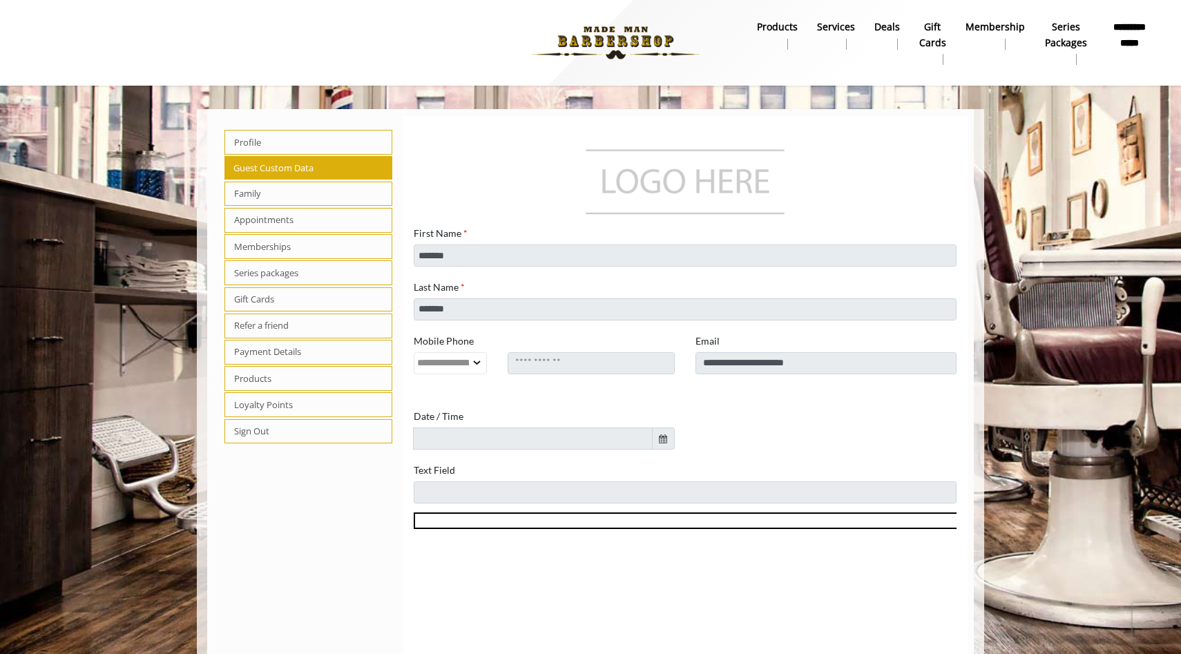
click at [249, 145] on span "Profile" at bounding box center [309, 142] width 168 height 25
select select "***"
select select "**"
